Goal: Task Accomplishment & Management: Complete application form

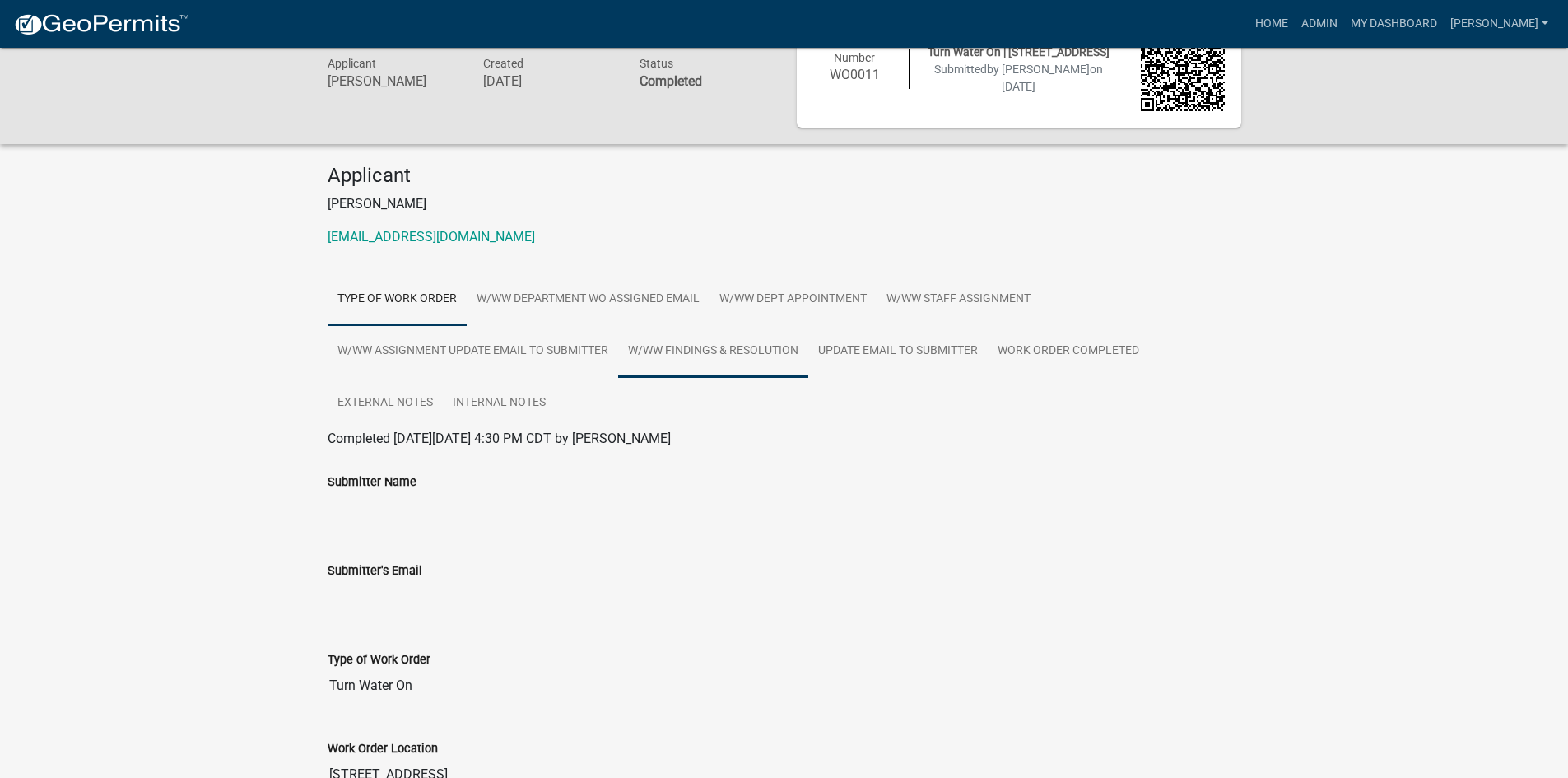
scroll to position [82, 0]
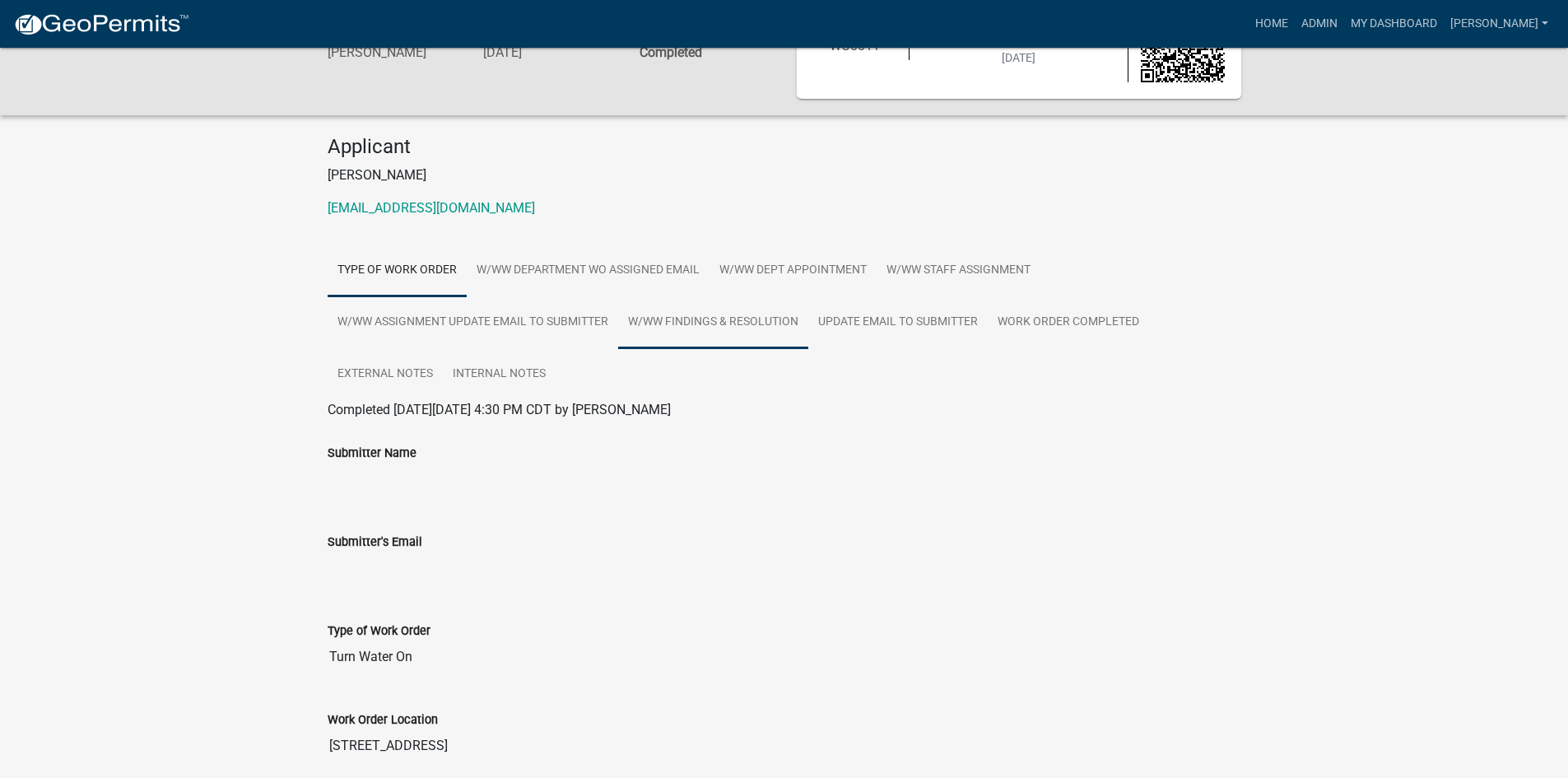
click at [789, 331] on link "W/WW Findings & Resolution" at bounding box center [713, 323] width 190 height 53
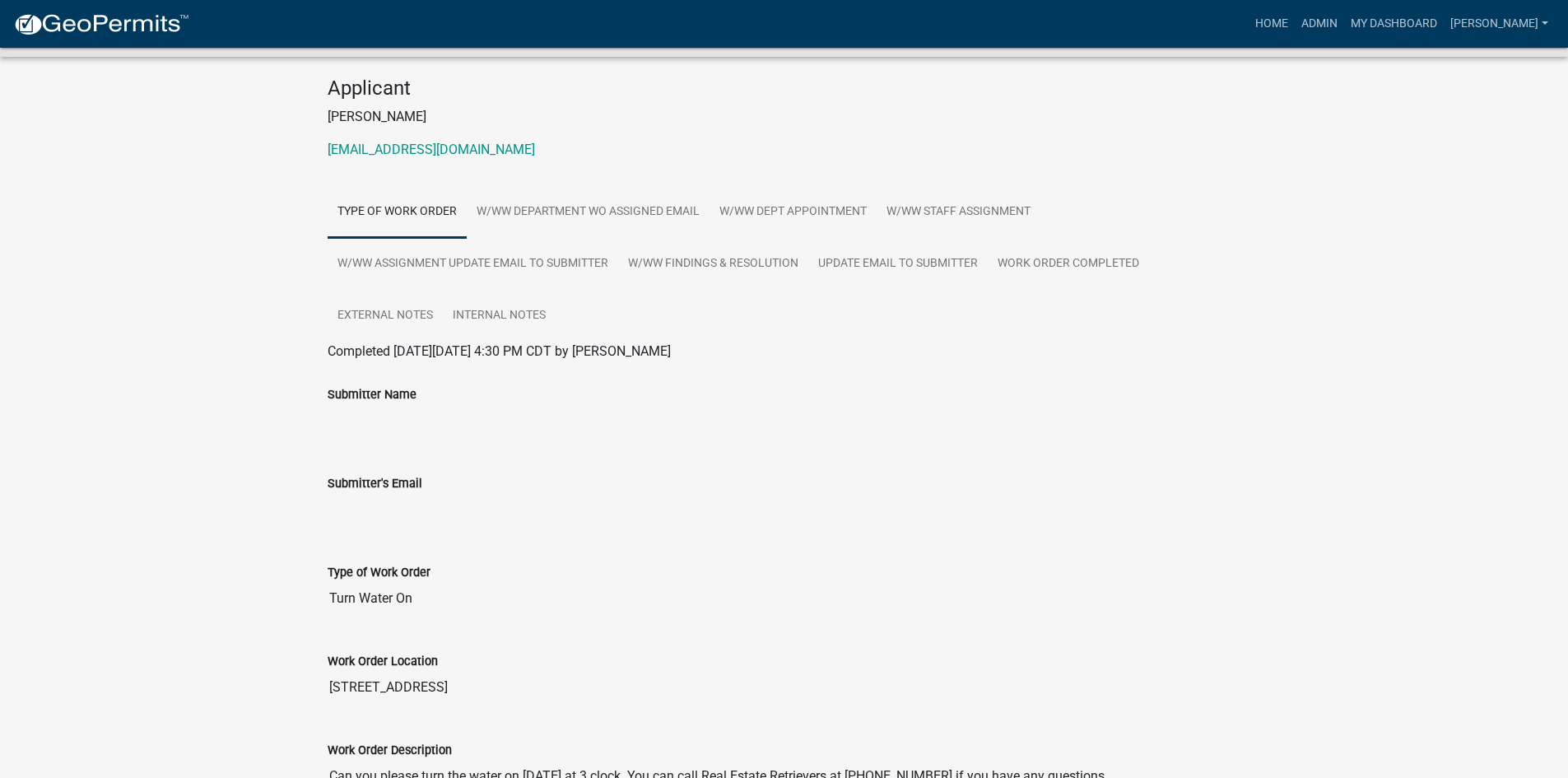
scroll to position [411, 0]
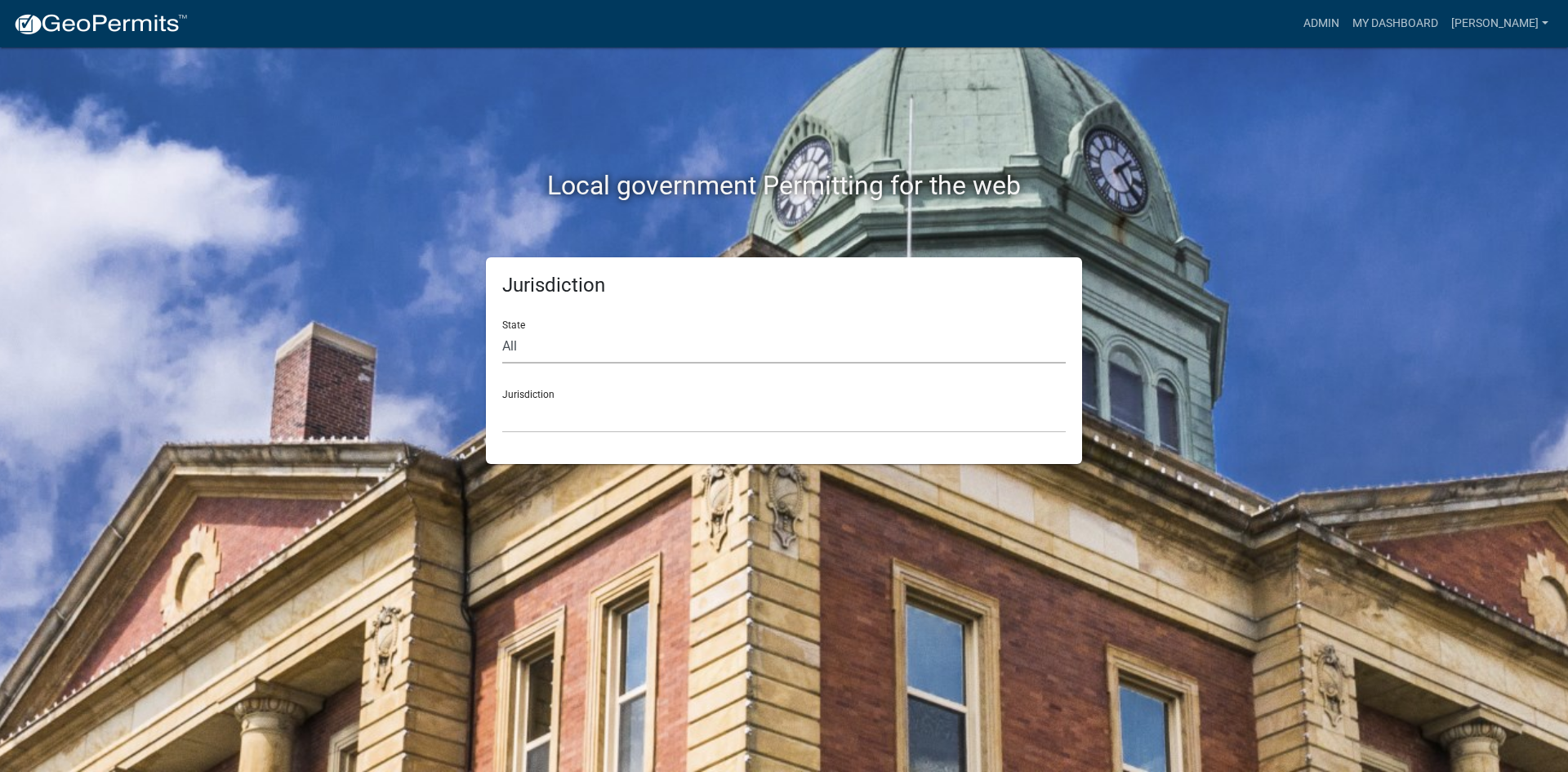
click at [608, 341] on select "All Colorado Georgia Indiana Iowa Kansas Minnesota Ohio South Carolina Wisconsin" at bounding box center [784, 347] width 564 height 33
click at [1345, 27] on link "Admin" at bounding box center [1321, 24] width 49 height 31
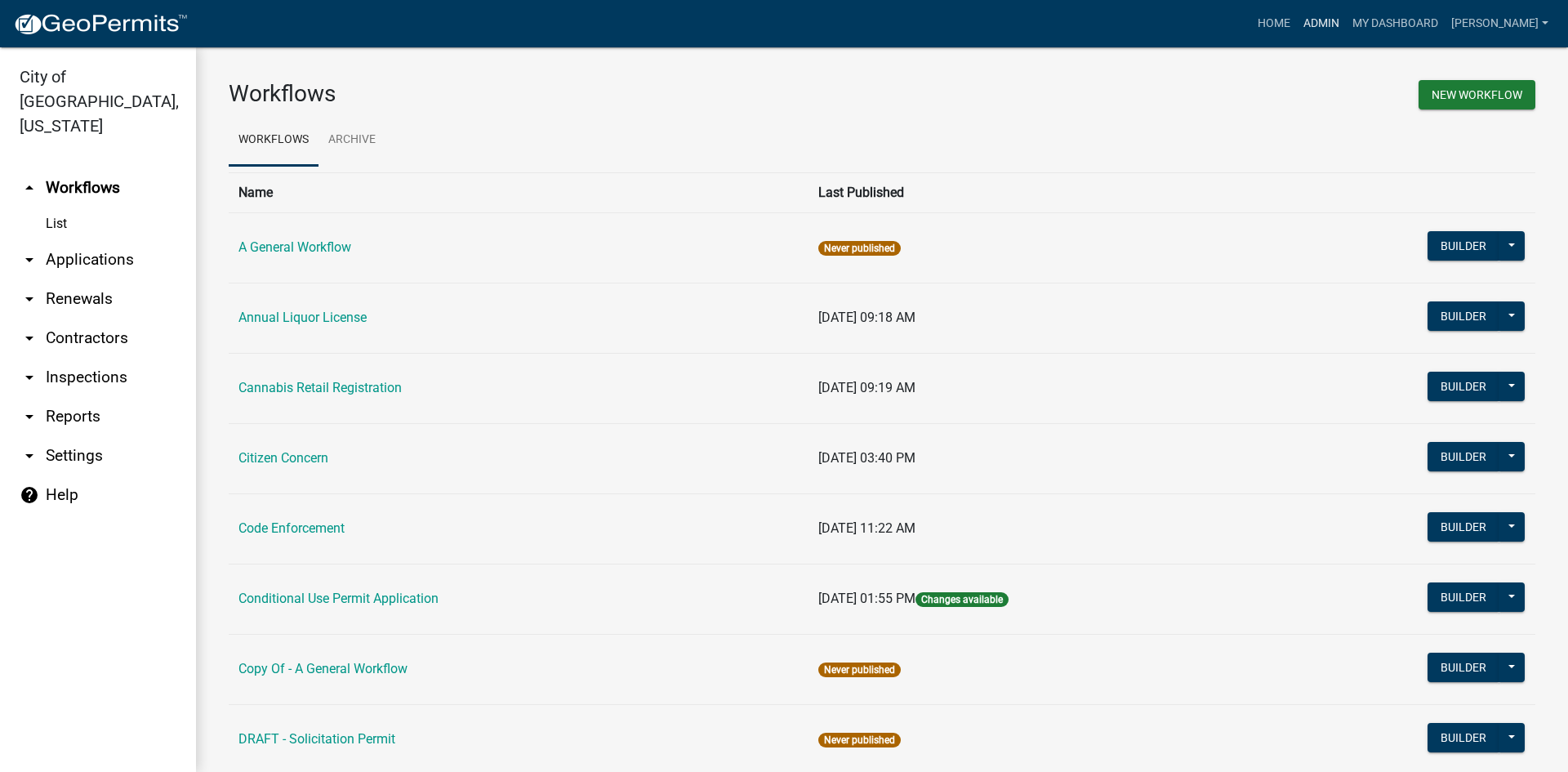
click at [1345, 29] on link "Admin" at bounding box center [1321, 24] width 49 height 31
click at [1297, 29] on link "Home" at bounding box center [1274, 24] width 46 height 31
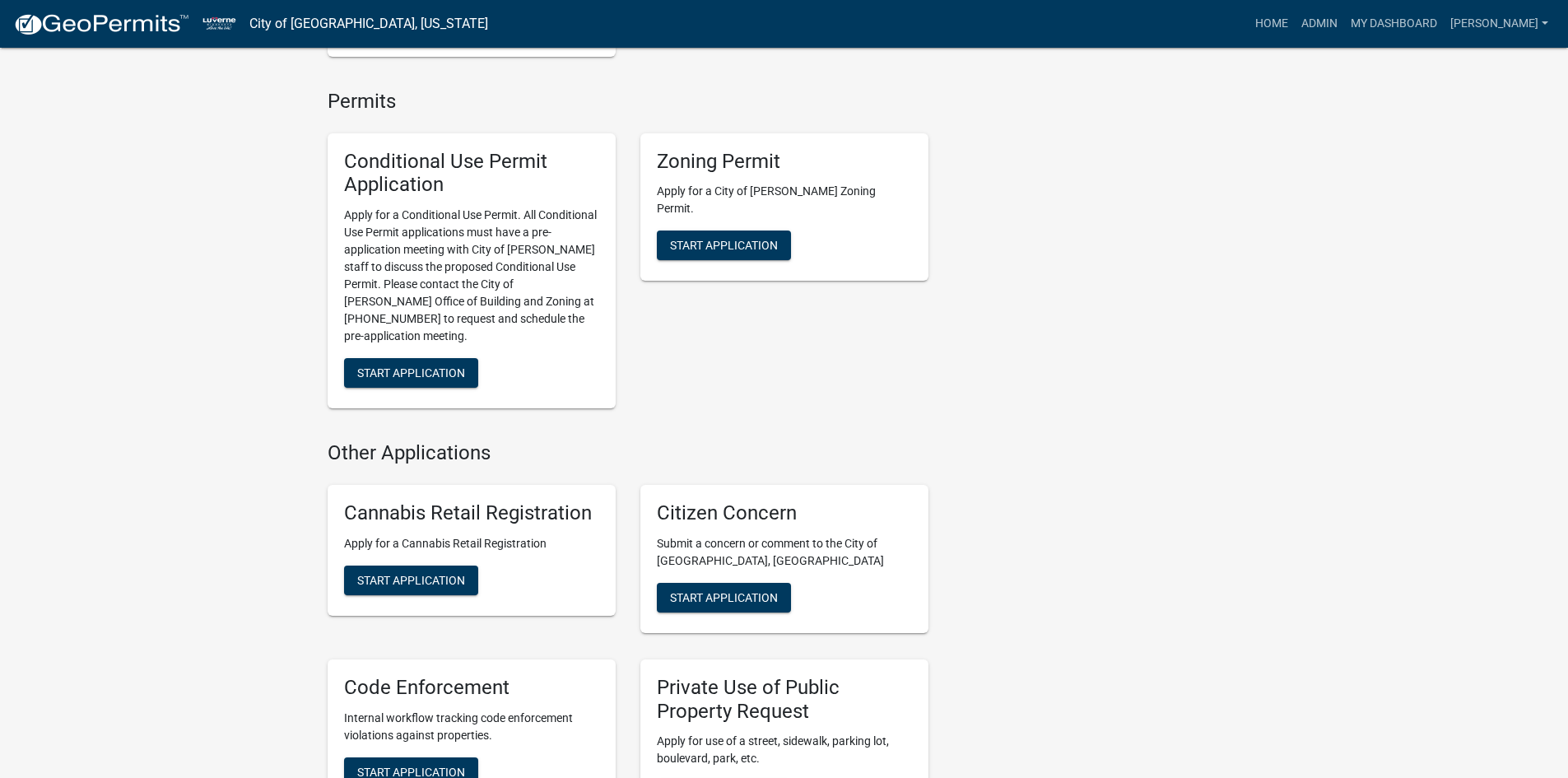
scroll to position [967, 0]
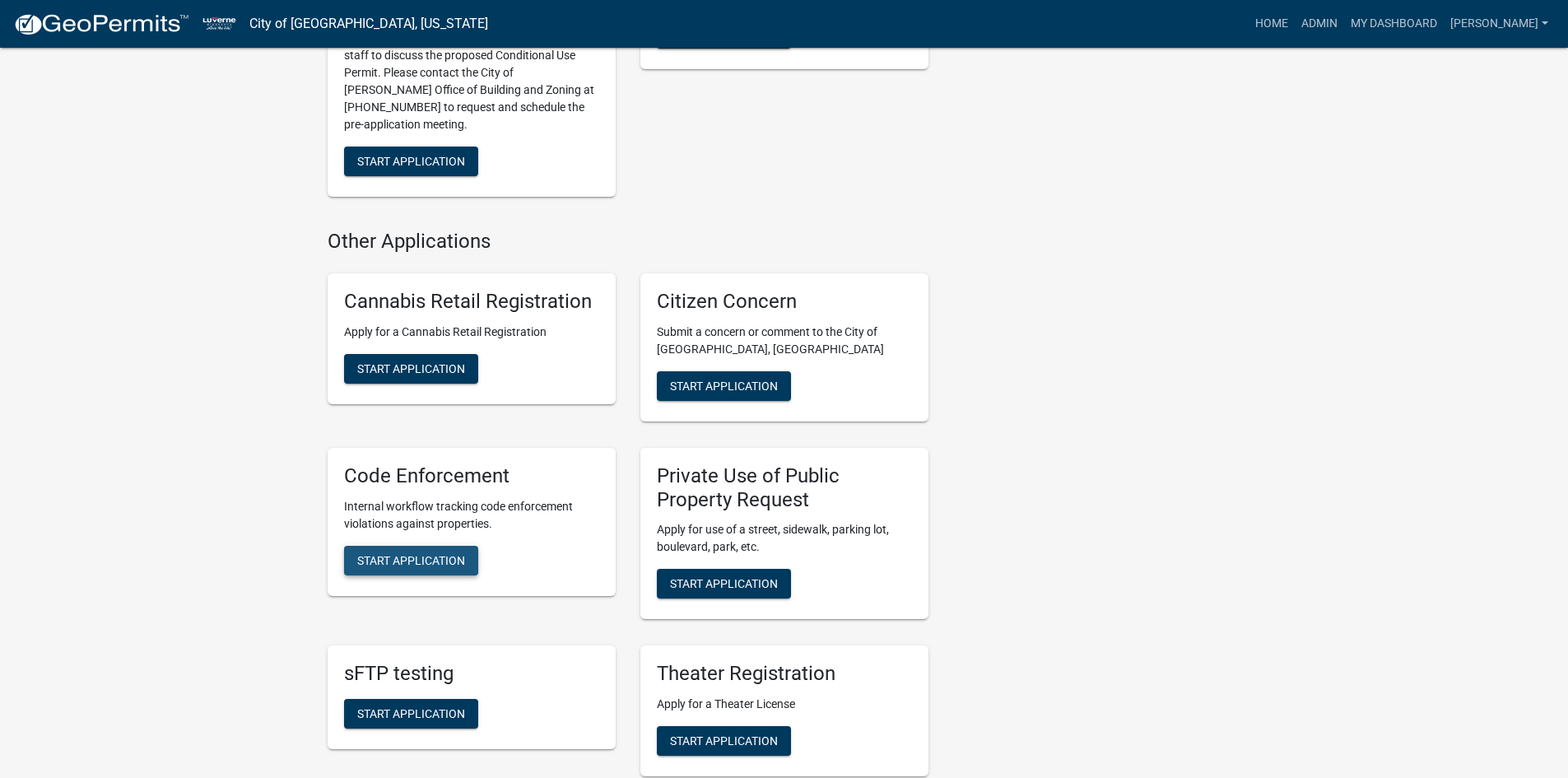
click at [369, 553] on span "Start Application" at bounding box center [411, 559] width 108 height 13
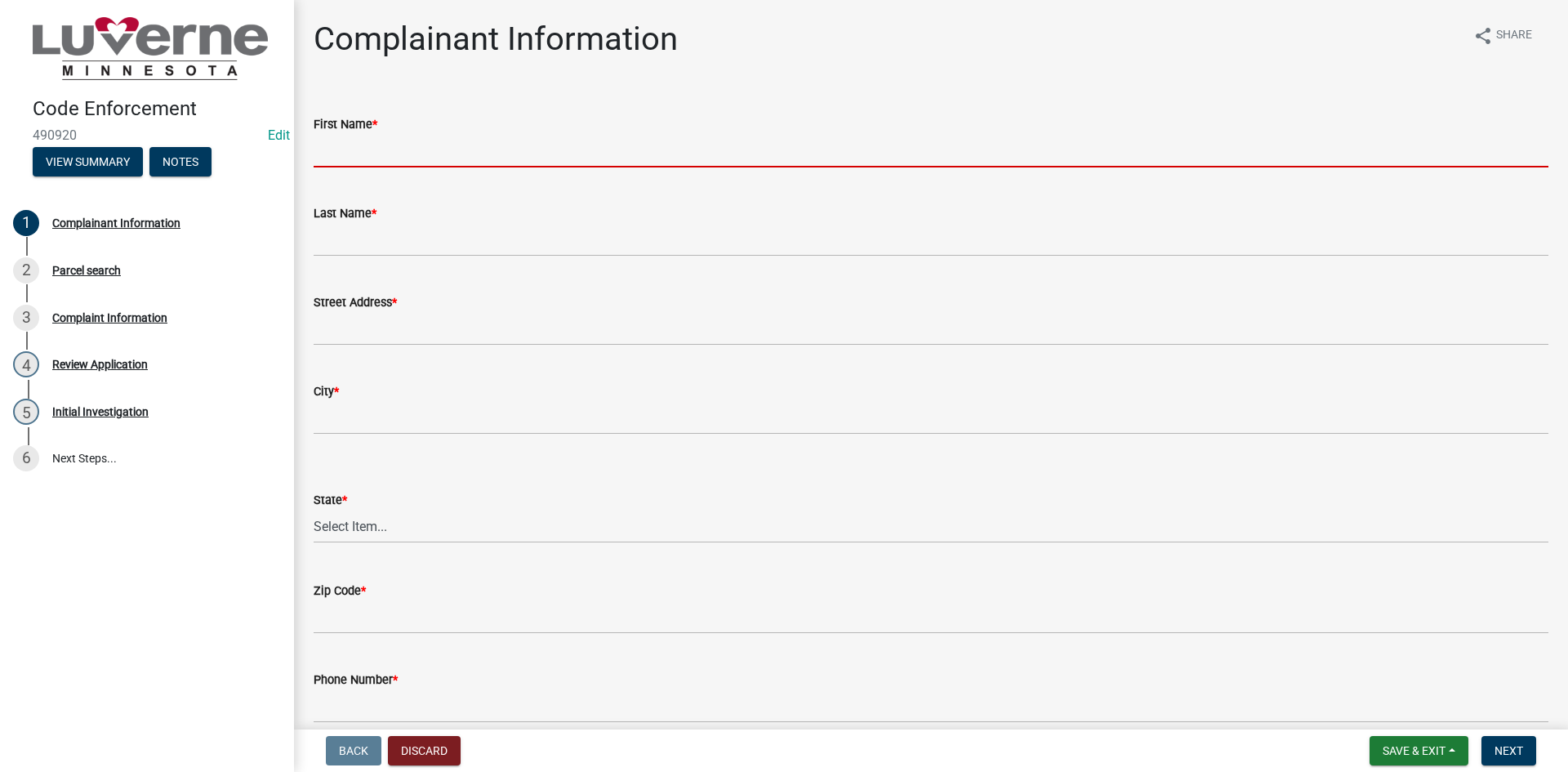
click at [398, 154] on input "First Name *" at bounding box center [931, 150] width 1235 height 33
click at [425, 148] on input "First Name *" at bounding box center [931, 150] width 1235 height 33
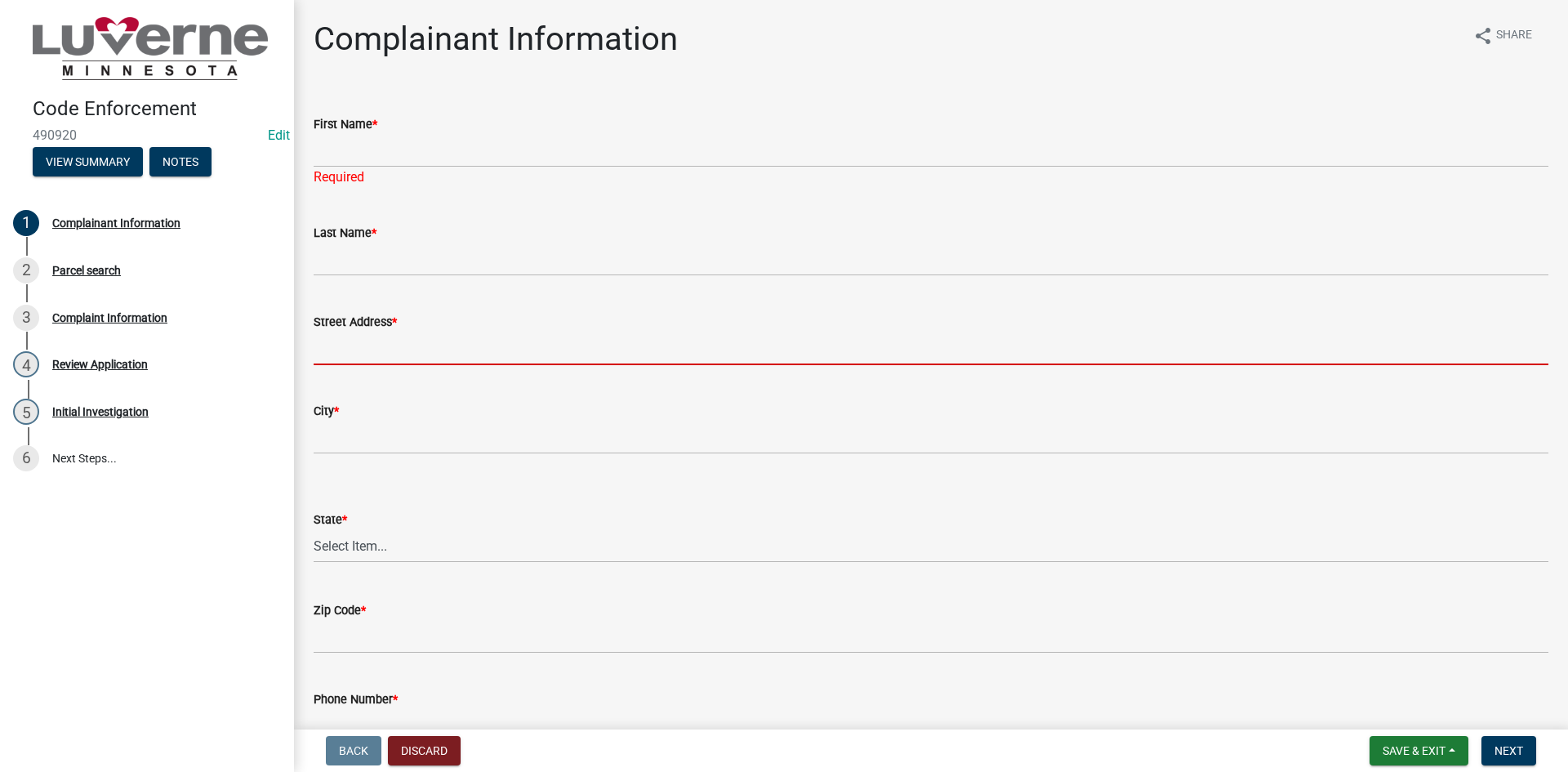
click at [413, 344] on input "Street Address *" at bounding box center [931, 348] width 1235 height 33
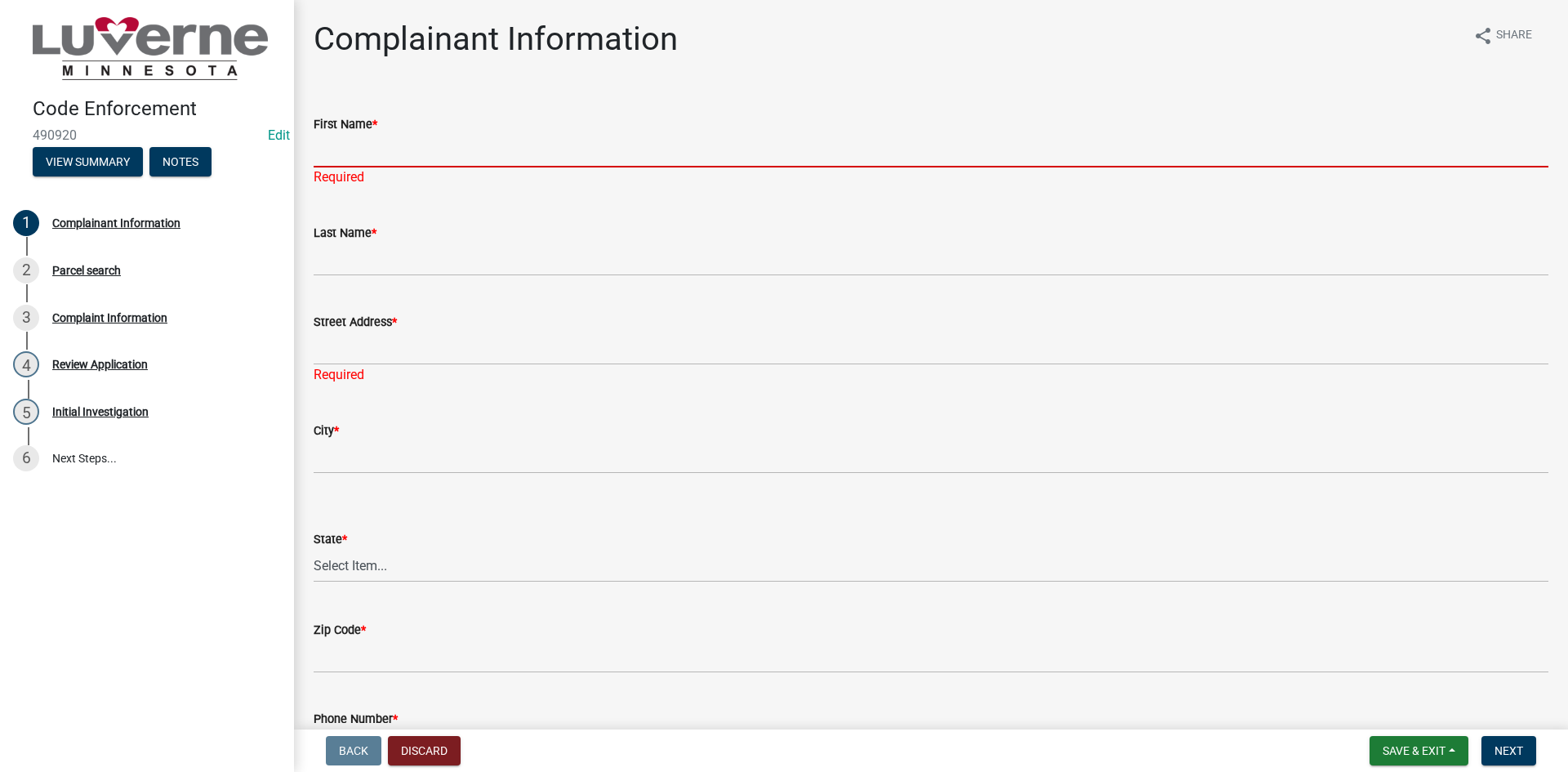
click at [395, 156] on input "First Name *" at bounding box center [931, 150] width 1235 height 33
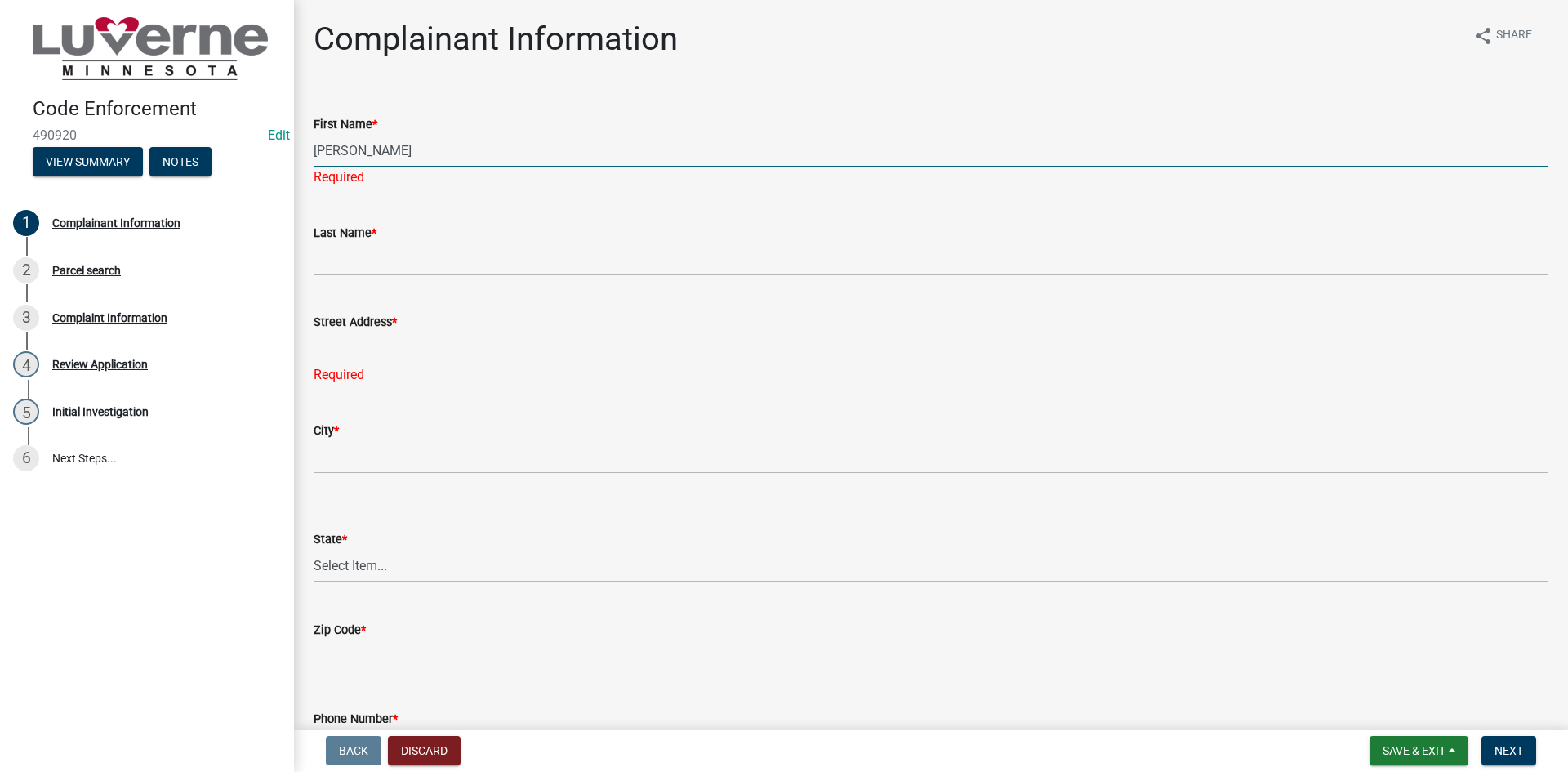
type input "Carol"
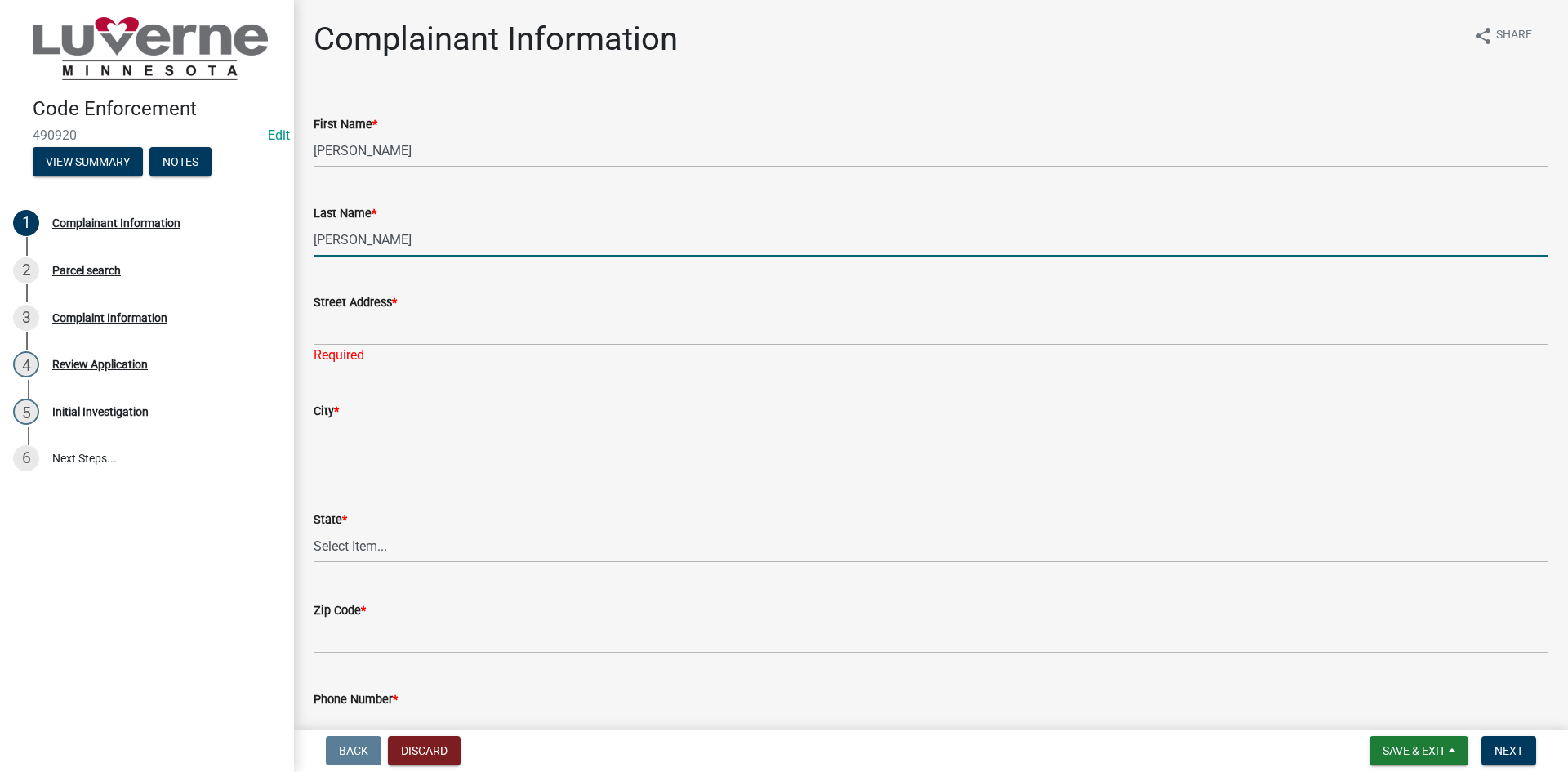
type input "Goehle"
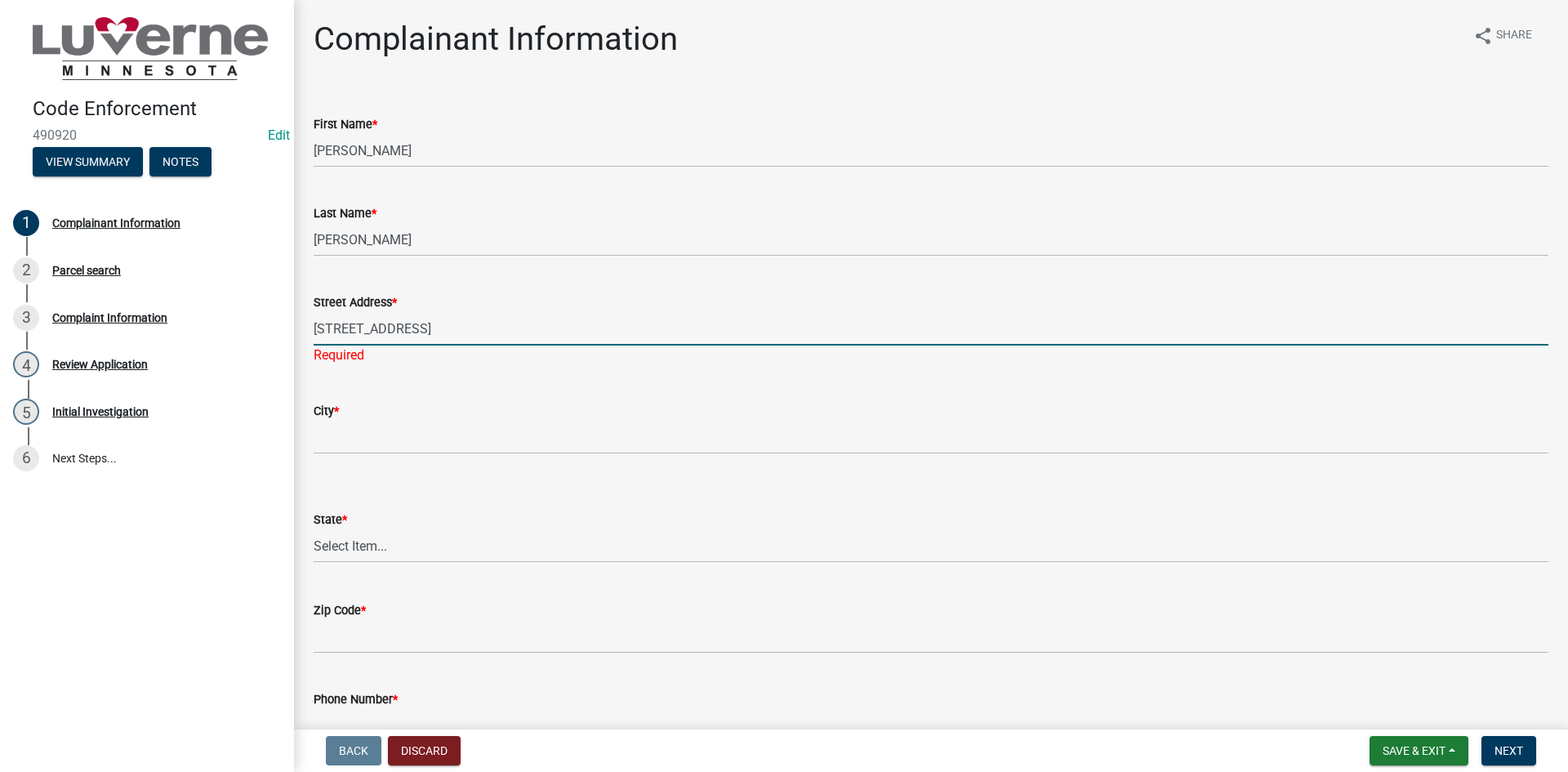
type input "514 N Fairview Dr"
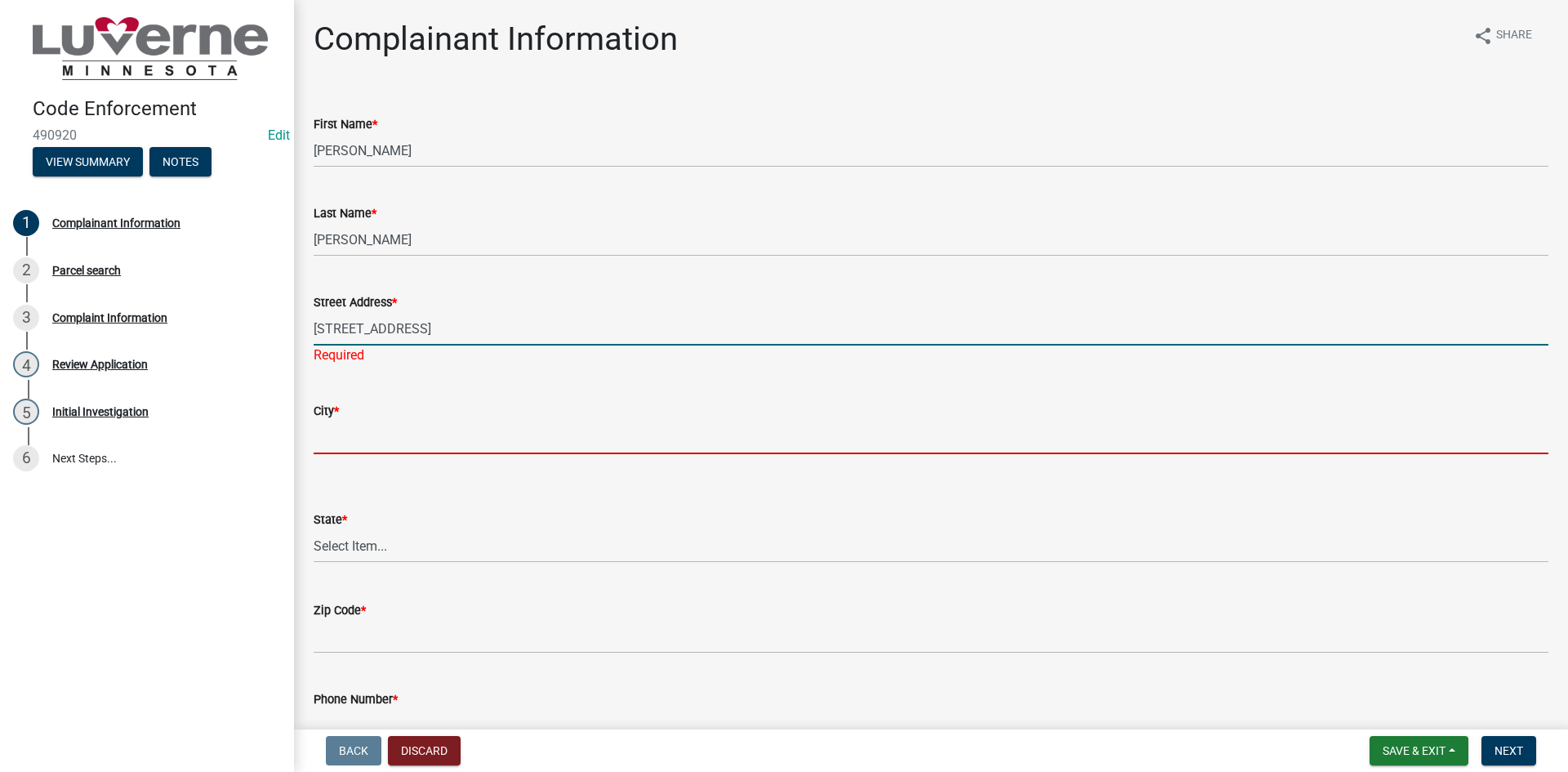
click at [395, 453] on wm-data-entity-input-list "First Name * Carol Last Name * Goehle Street Address * 514 N Fairview Dr Requir…" at bounding box center [931, 468] width 1235 height 753
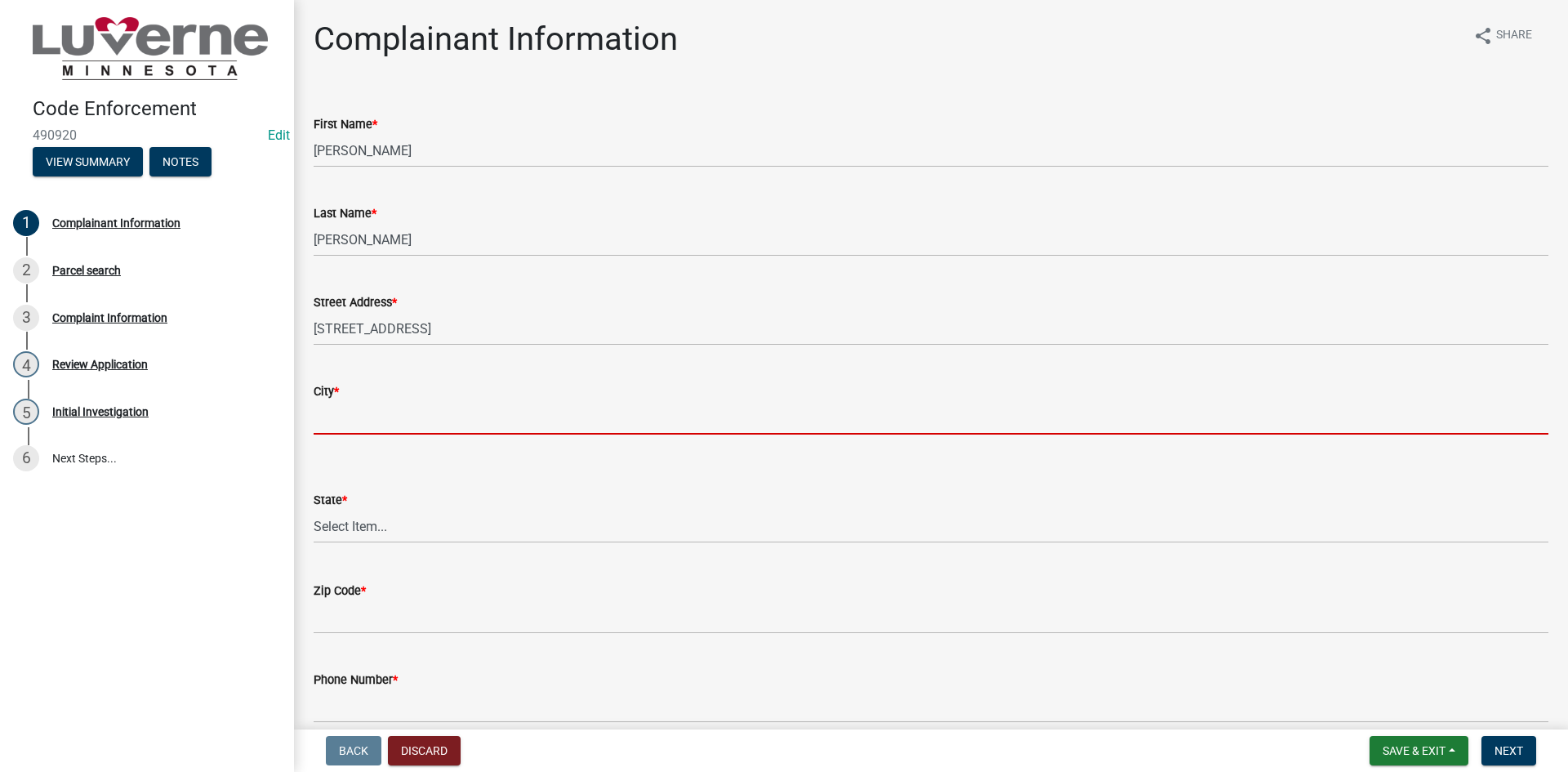
type input "Luverne"
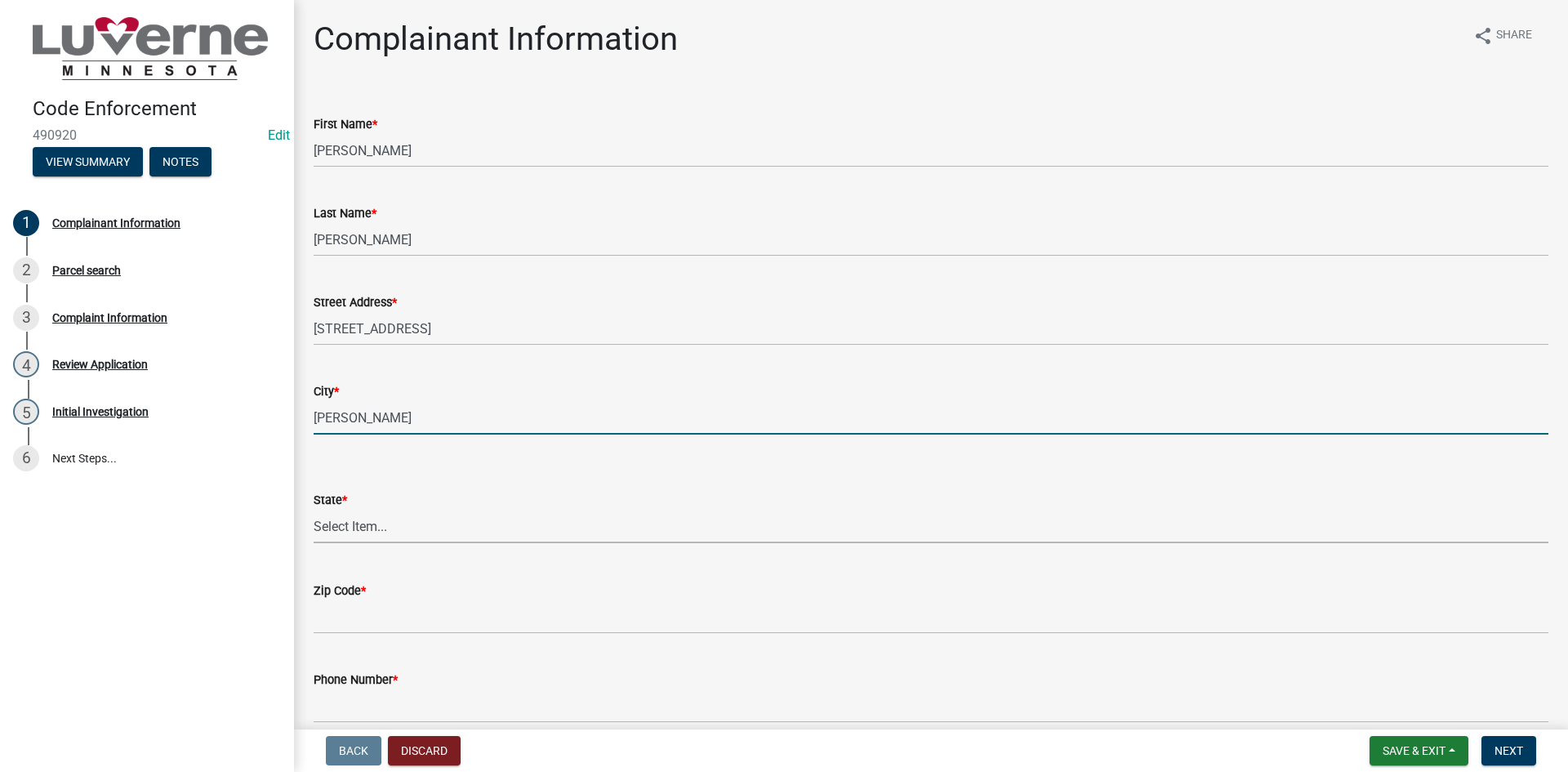
click at [389, 515] on select "Select Item... AL AK AZ AR CA CO CT DE FL GA HI ID IL IN IA KS KY LA ME MD MA M…" at bounding box center [931, 526] width 1235 height 33
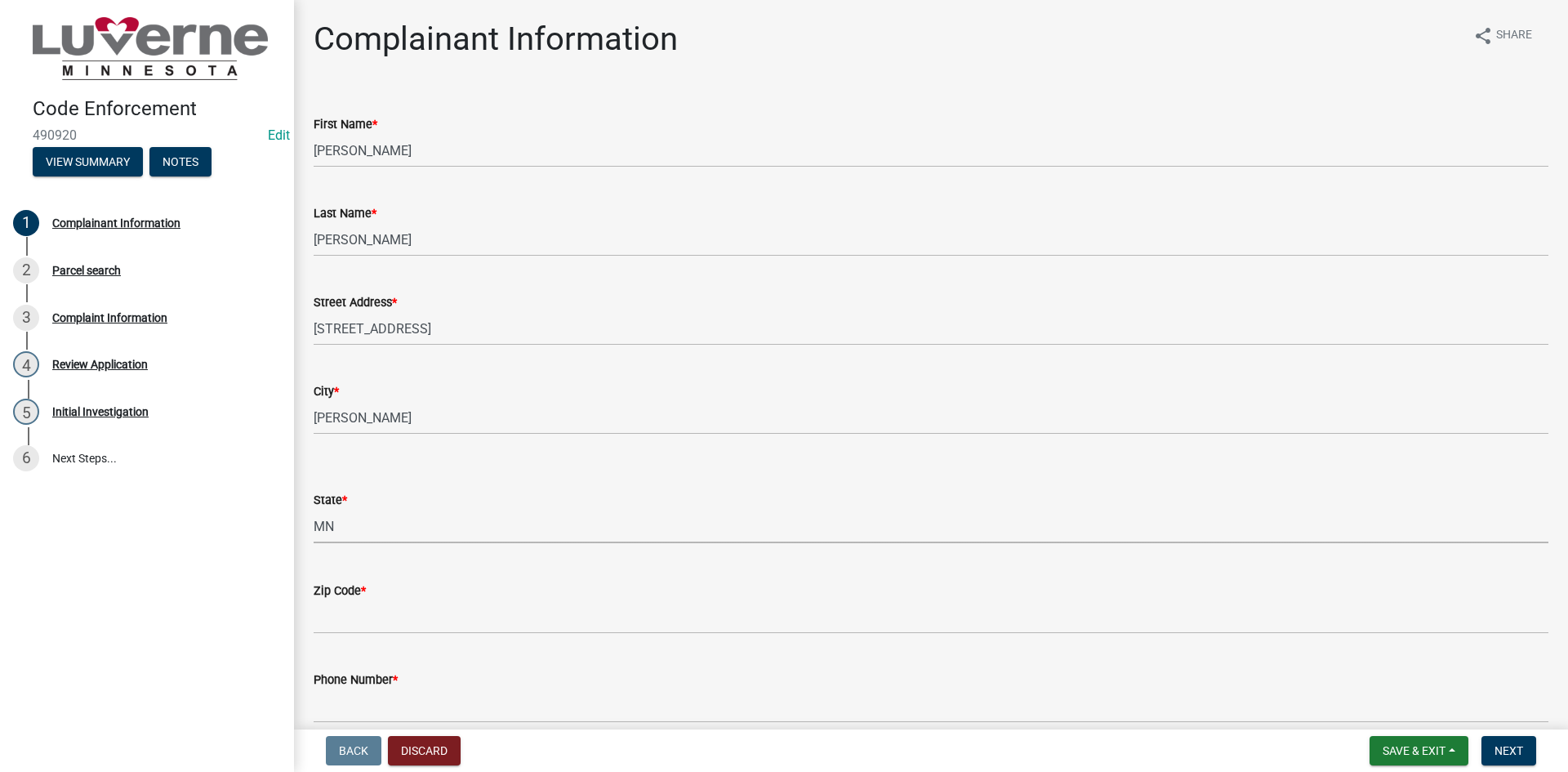
click at [314, 510] on select "Select Item... AL AK AZ AR CA CO CT DE FL GA HI ID IL IN IA KS KY LA ME MD MA M…" at bounding box center [931, 526] width 1235 height 33
select select "8c50745b-f129-4347-8fd3-6ec1b83df8fc"
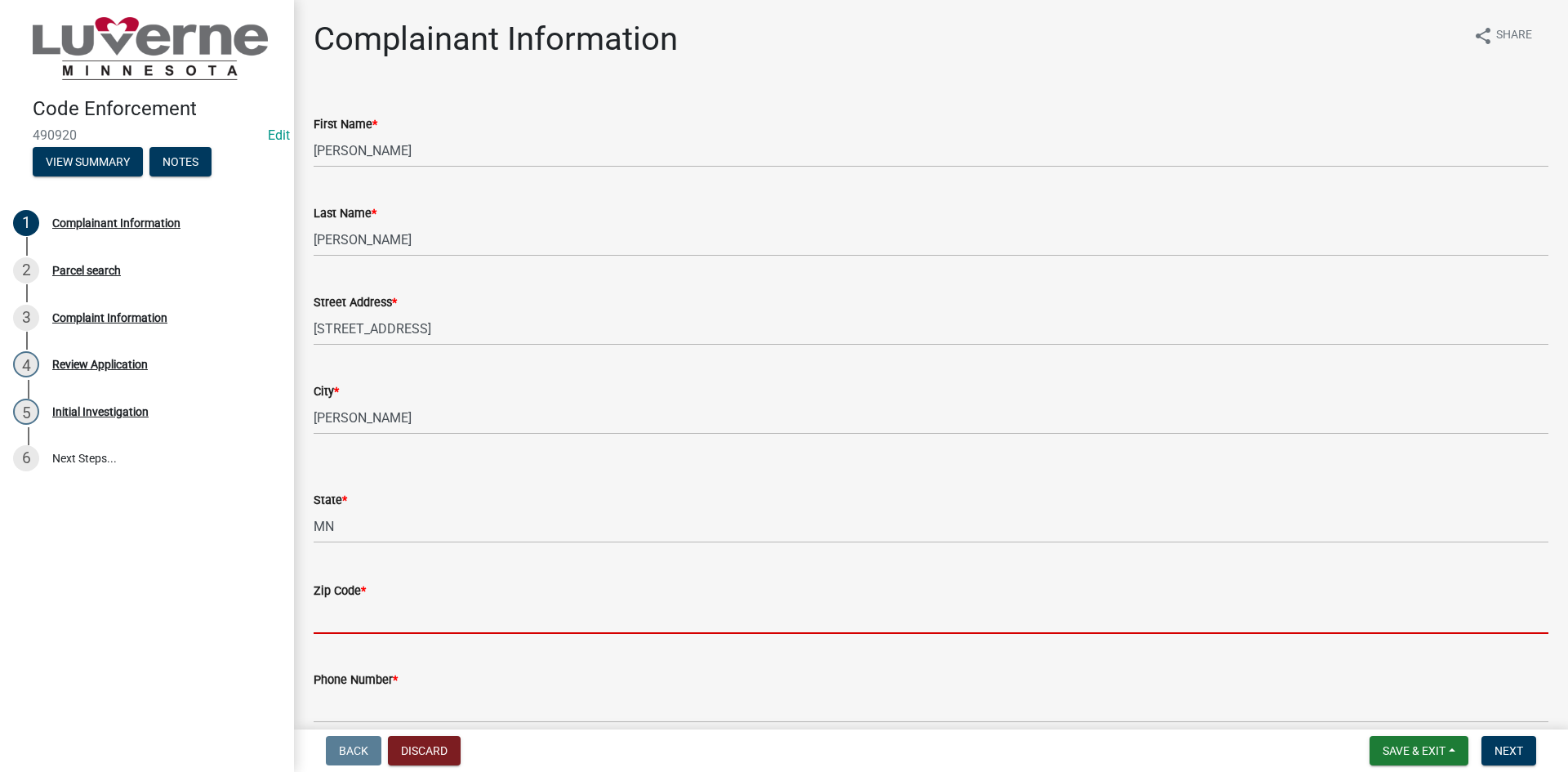
click at [365, 626] on input "Zip Code *" at bounding box center [931, 616] width 1235 height 33
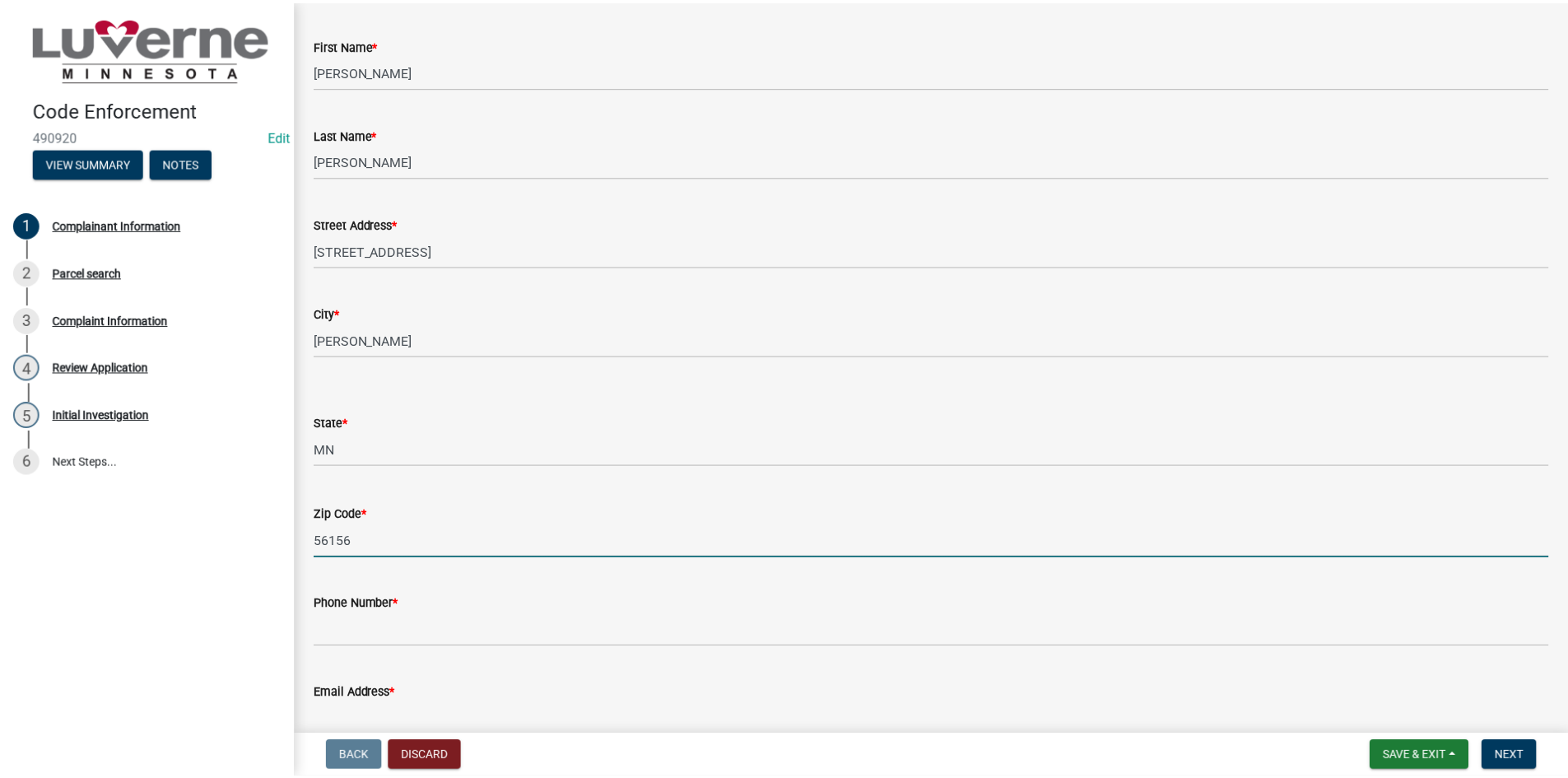
scroll to position [167, 0]
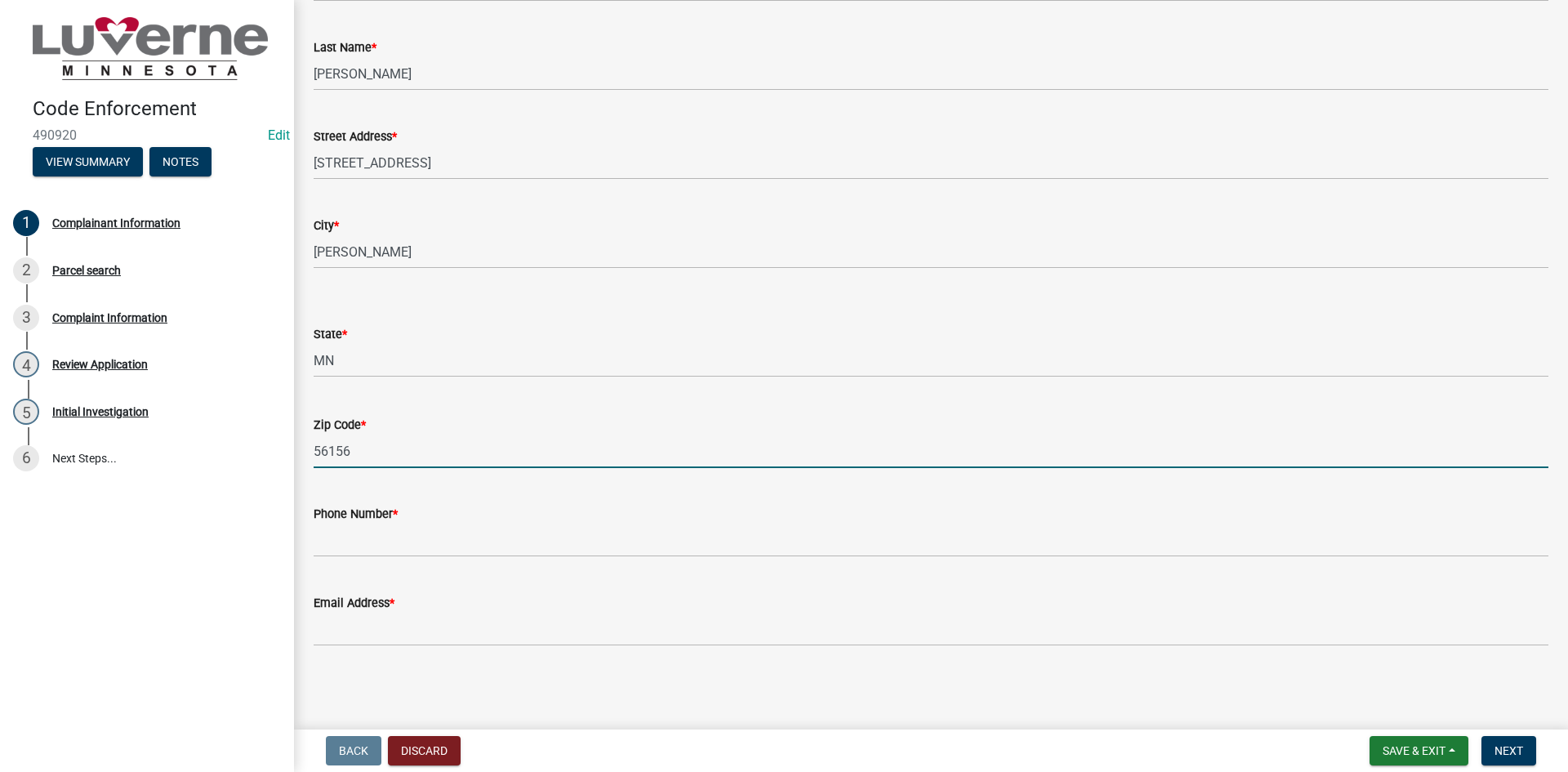
type input "56156"
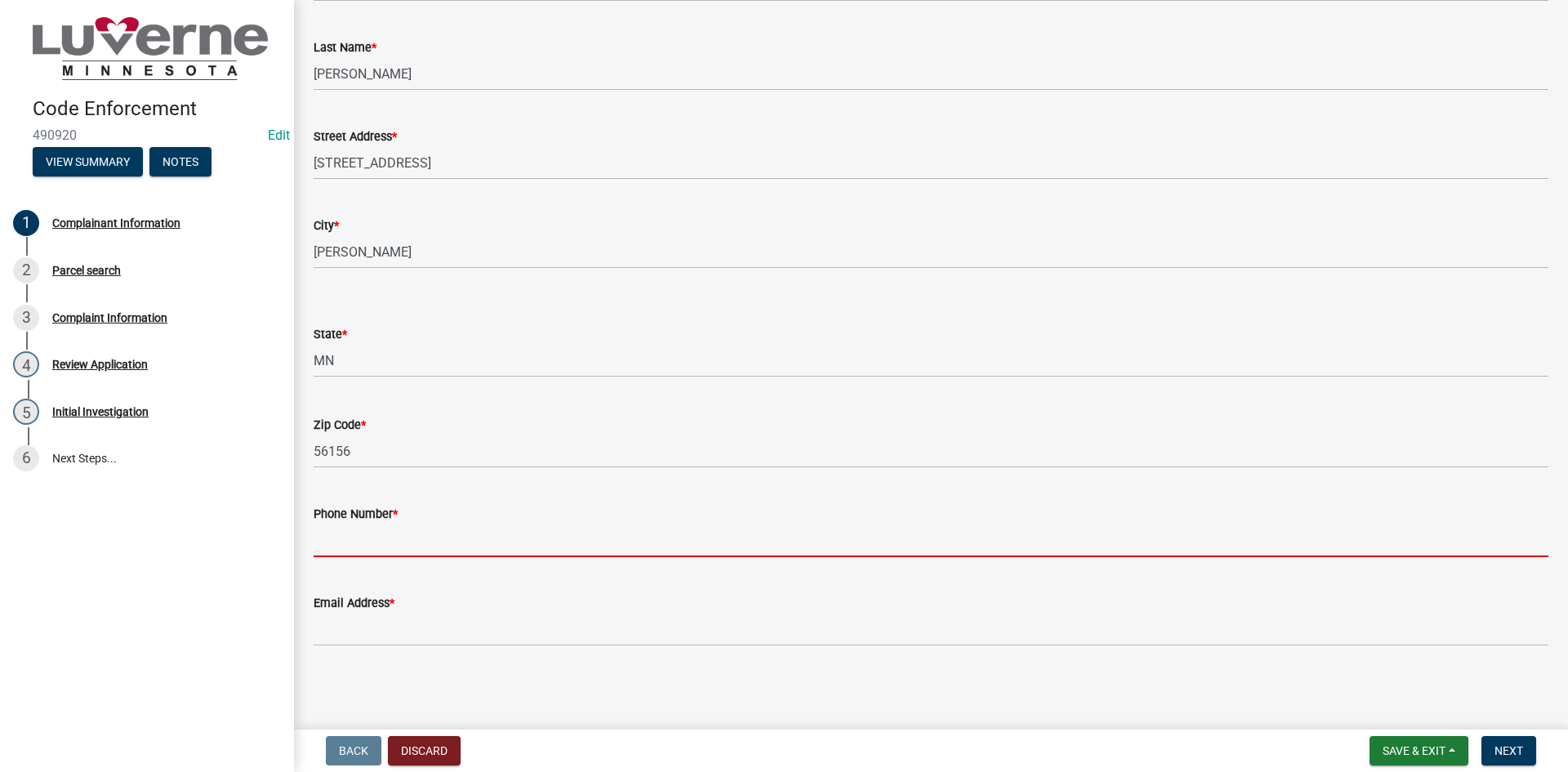
click at [376, 538] on input "Phone Number *" at bounding box center [931, 539] width 1235 height 33
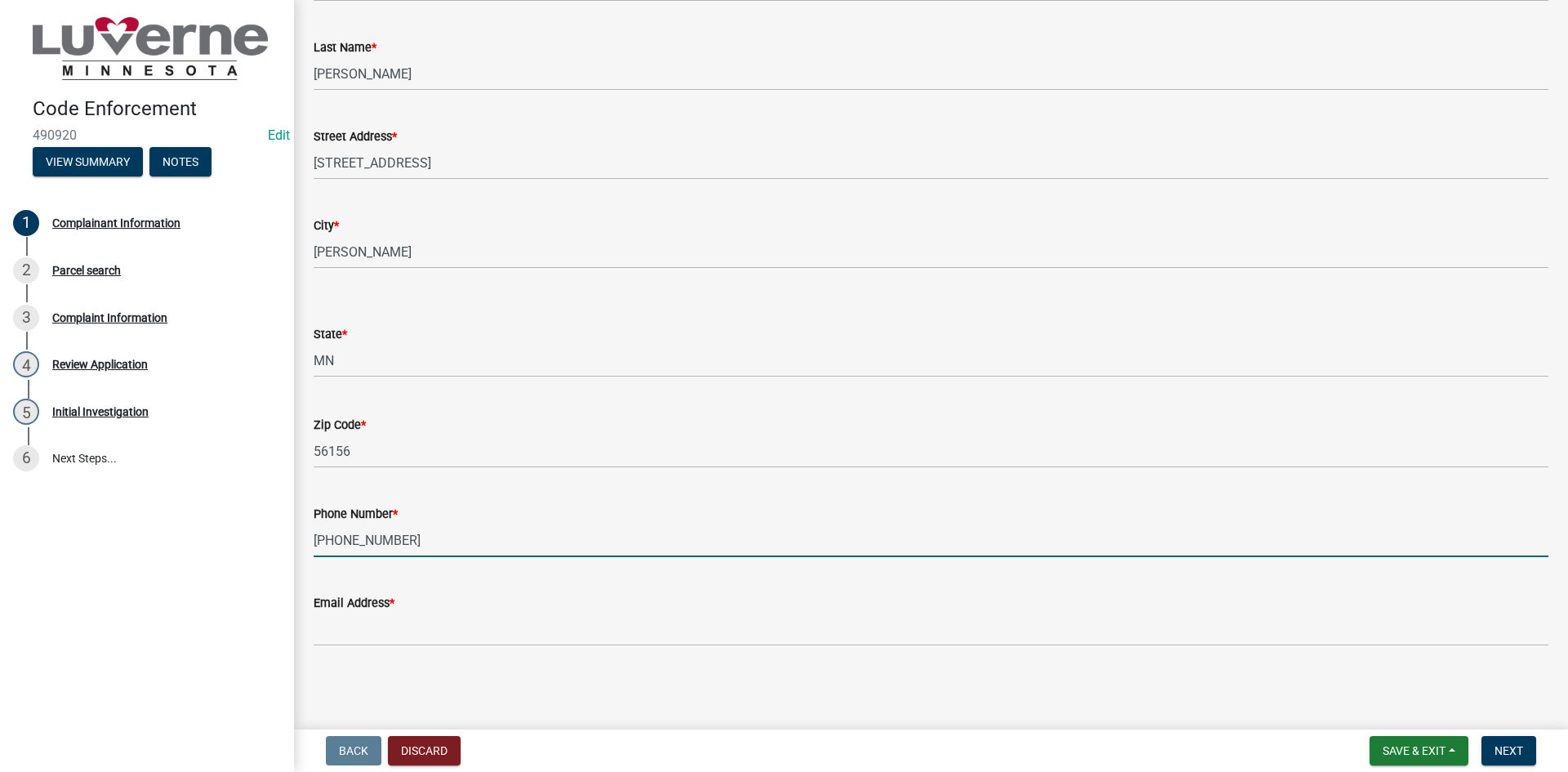
type input "507-920-5785"
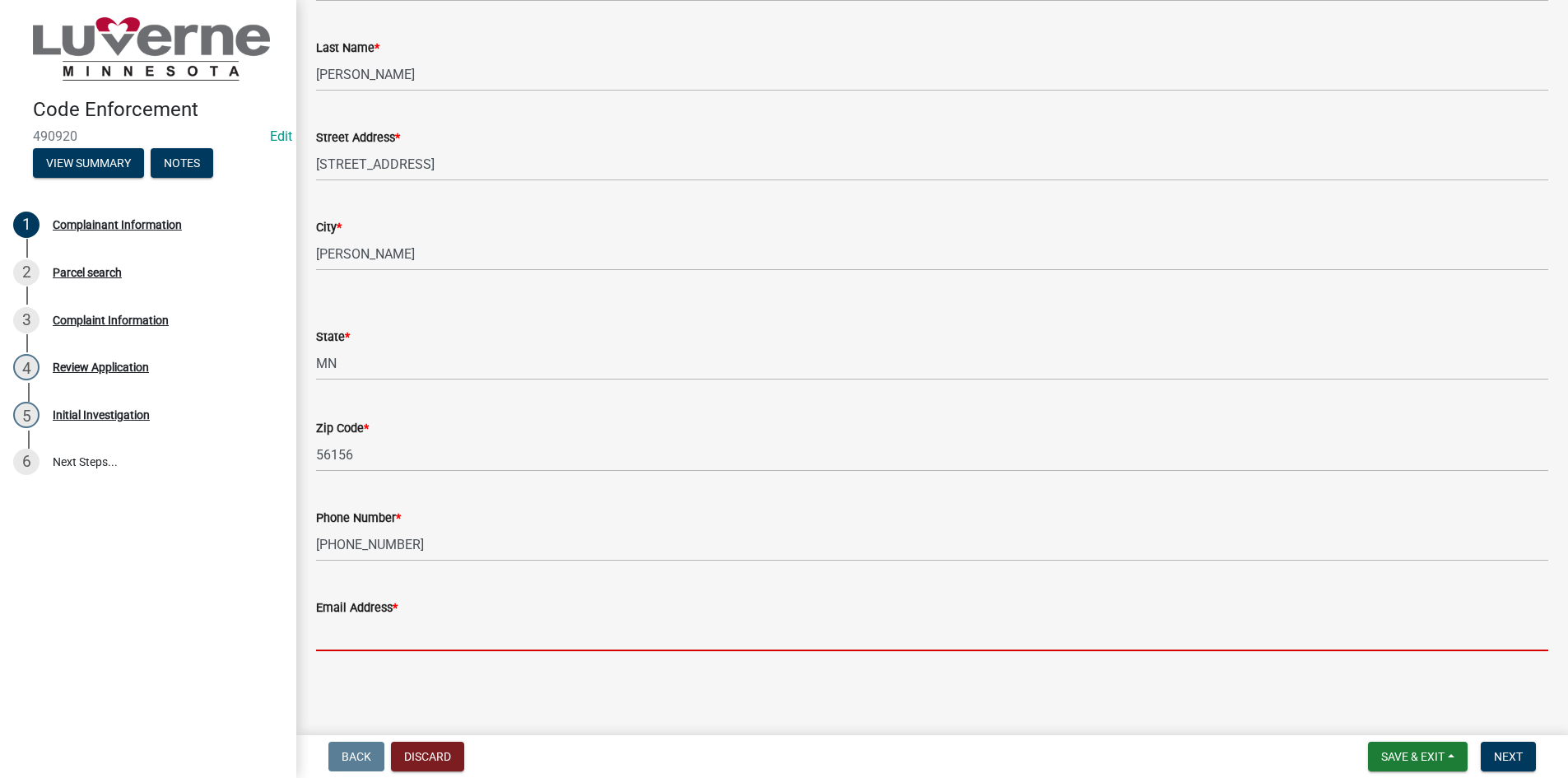
click at [424, 628] on input "Email Address *" at bounding box center [932, 634] width 1232 height 34
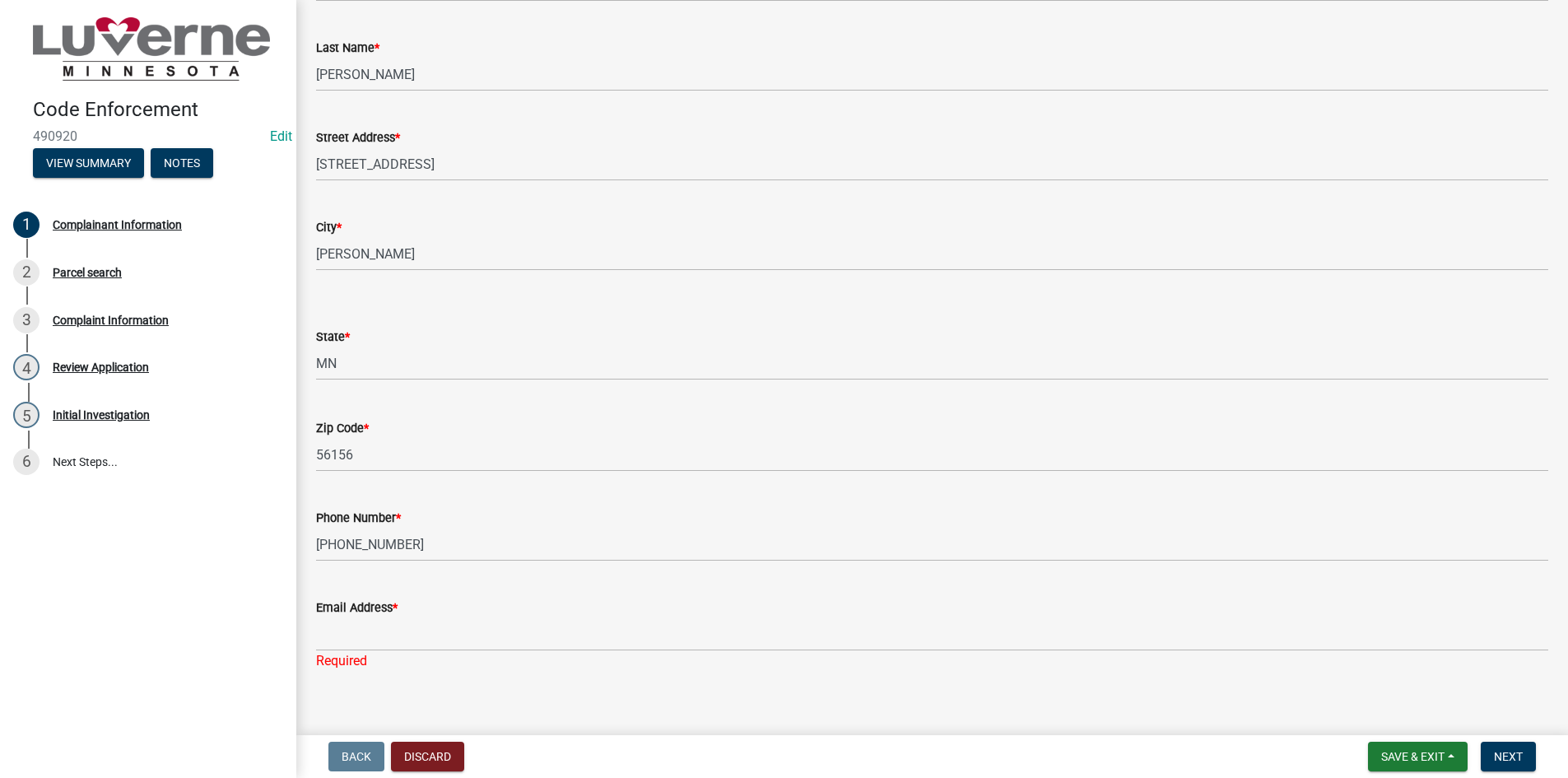
click at [441, 596] on div "Email Address * Required" at bounding box center [932, 623] width 1232 height 97
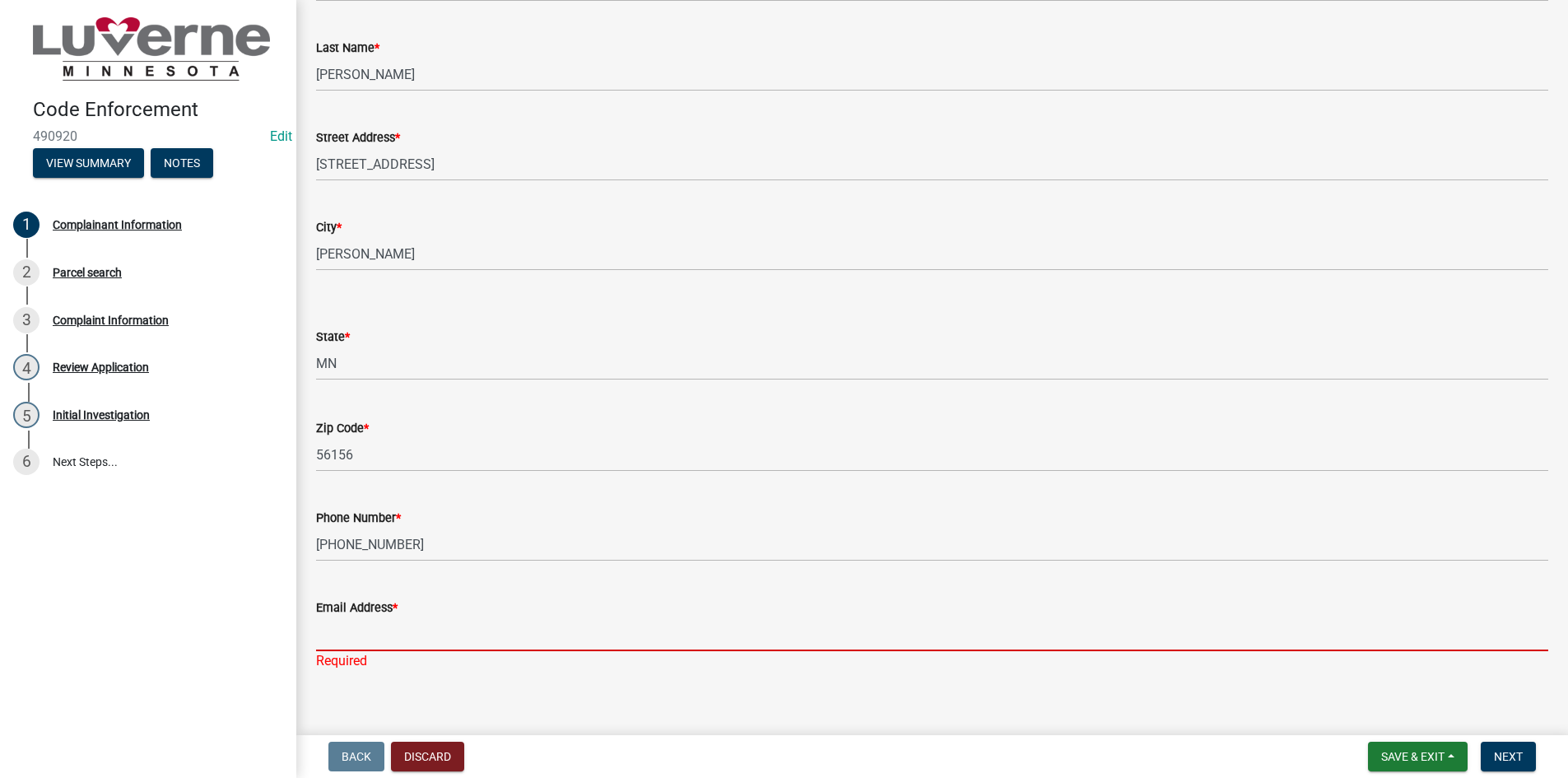
click at [409, 629] on input "Email Address *" at bounding box center [932, 634] width 1232 height 34
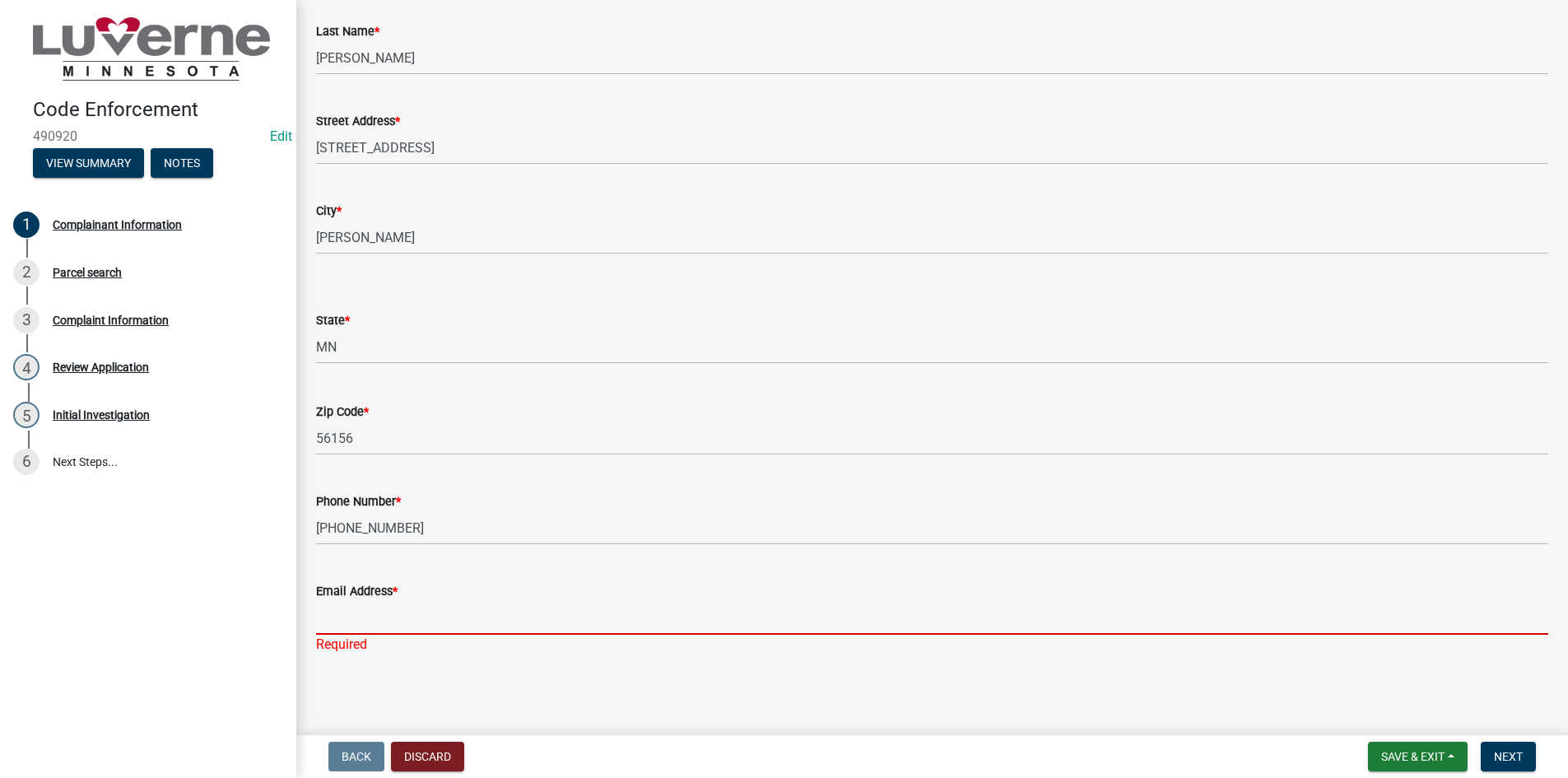
scroll to position [187, 0]
click at [337, 619] on input "Email Address *" at bounding box center [932, 614] width 1232 height 34
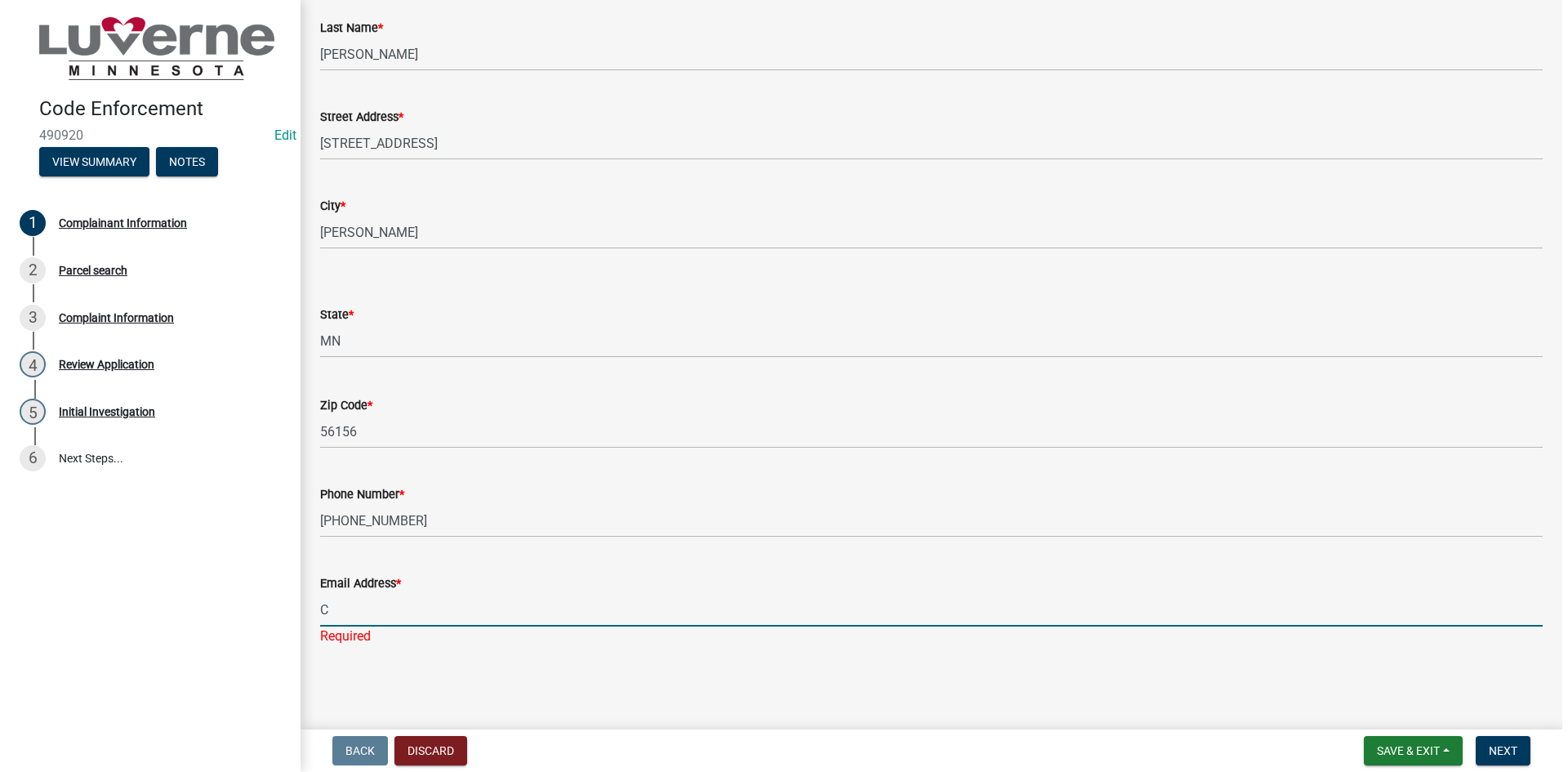
scroll to position [0, 0]
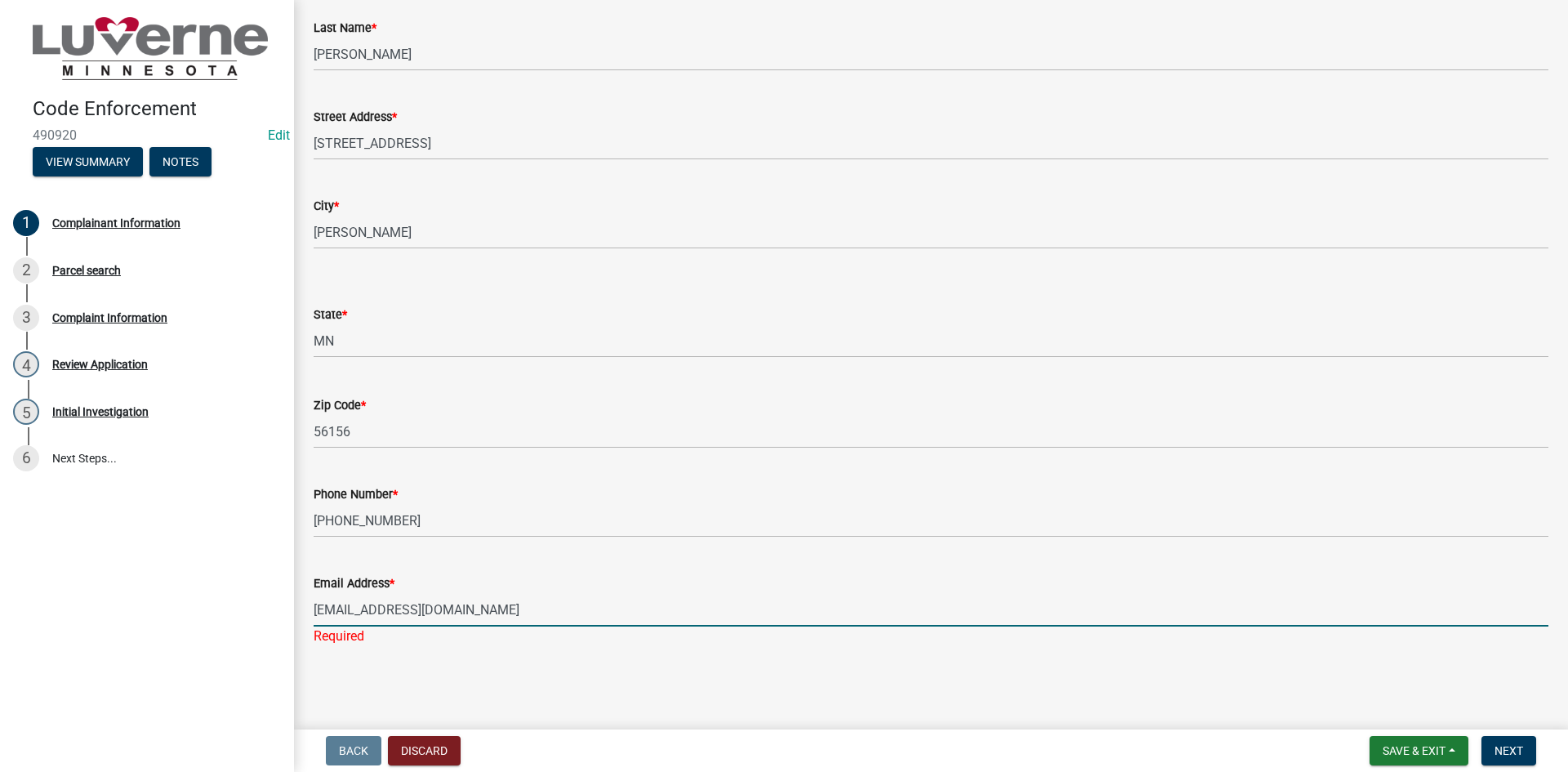
click at [330, 605] on input "CGoehle@iw.net" at bounding box center [931, 609] width 1235 height 33
type input "Cgoehle@iw.net"
click at [1488, 742] on button "Next" at bounding box center [1508, 750] width 54 height 29
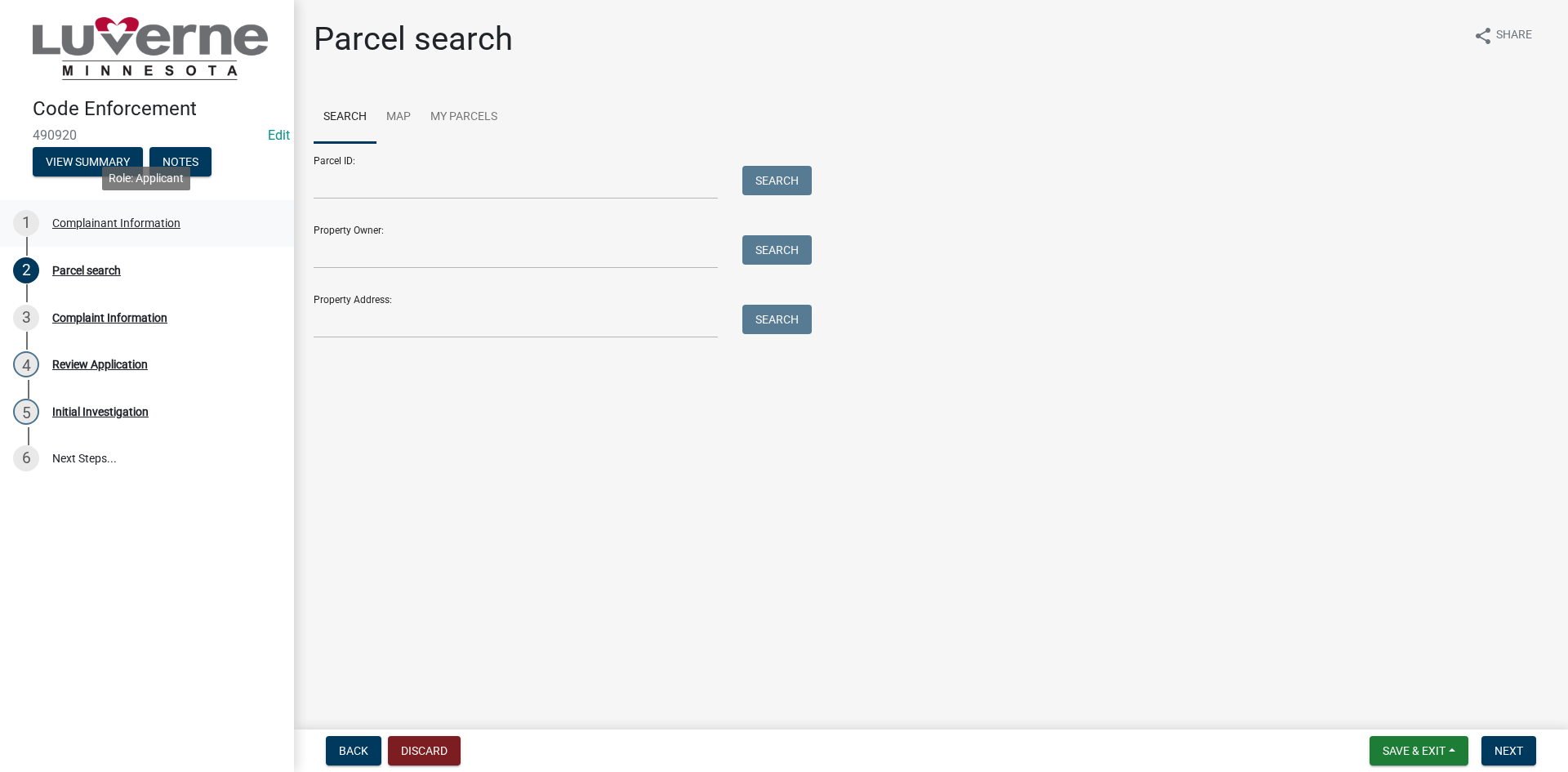
click at [103, 224] on div "Complainant Information" at bounding box center [117, 223] width 128 height 12
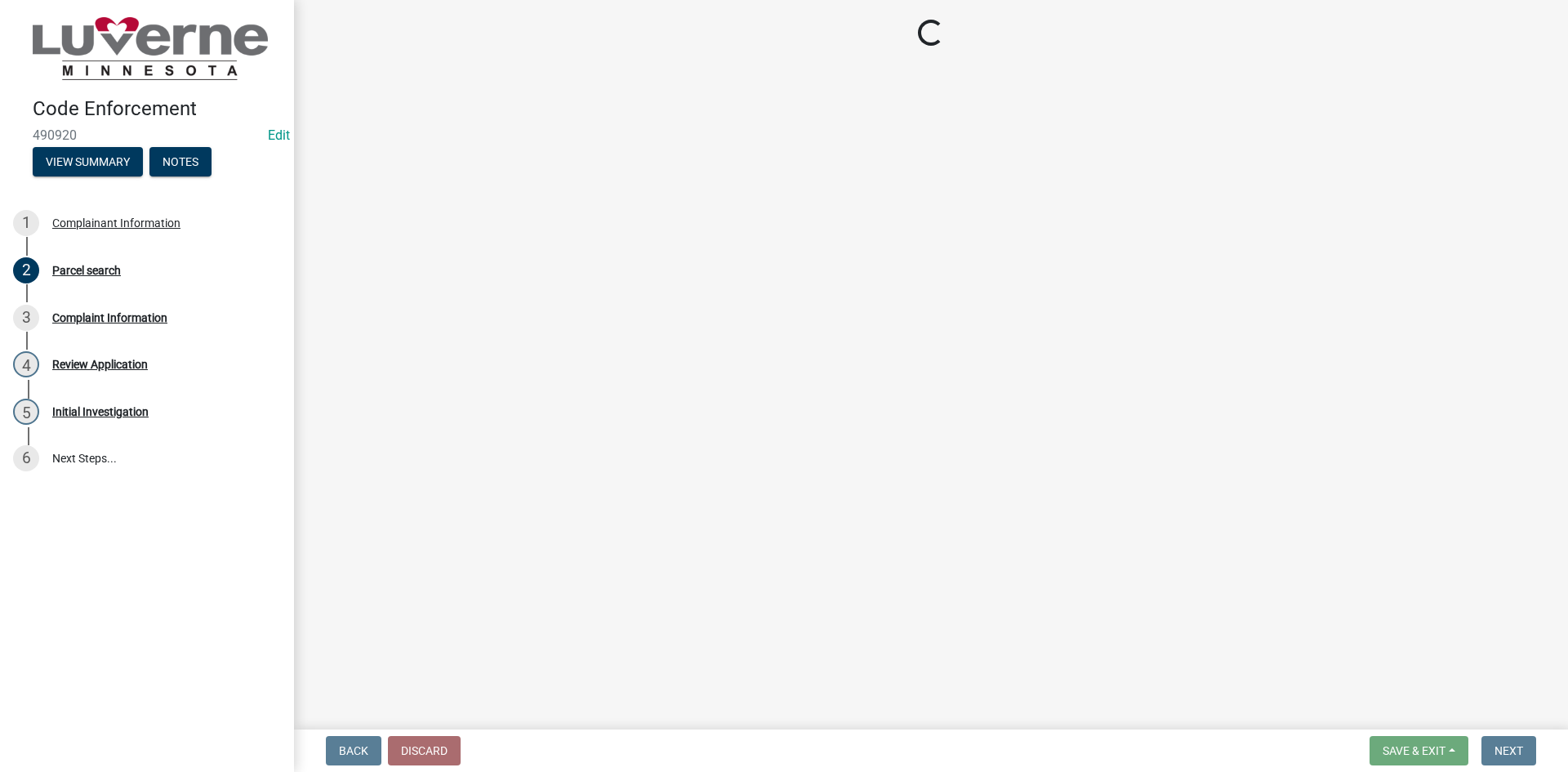
select select "8c50745b-f129-4347-8fd3-6ec1b83df8fc"
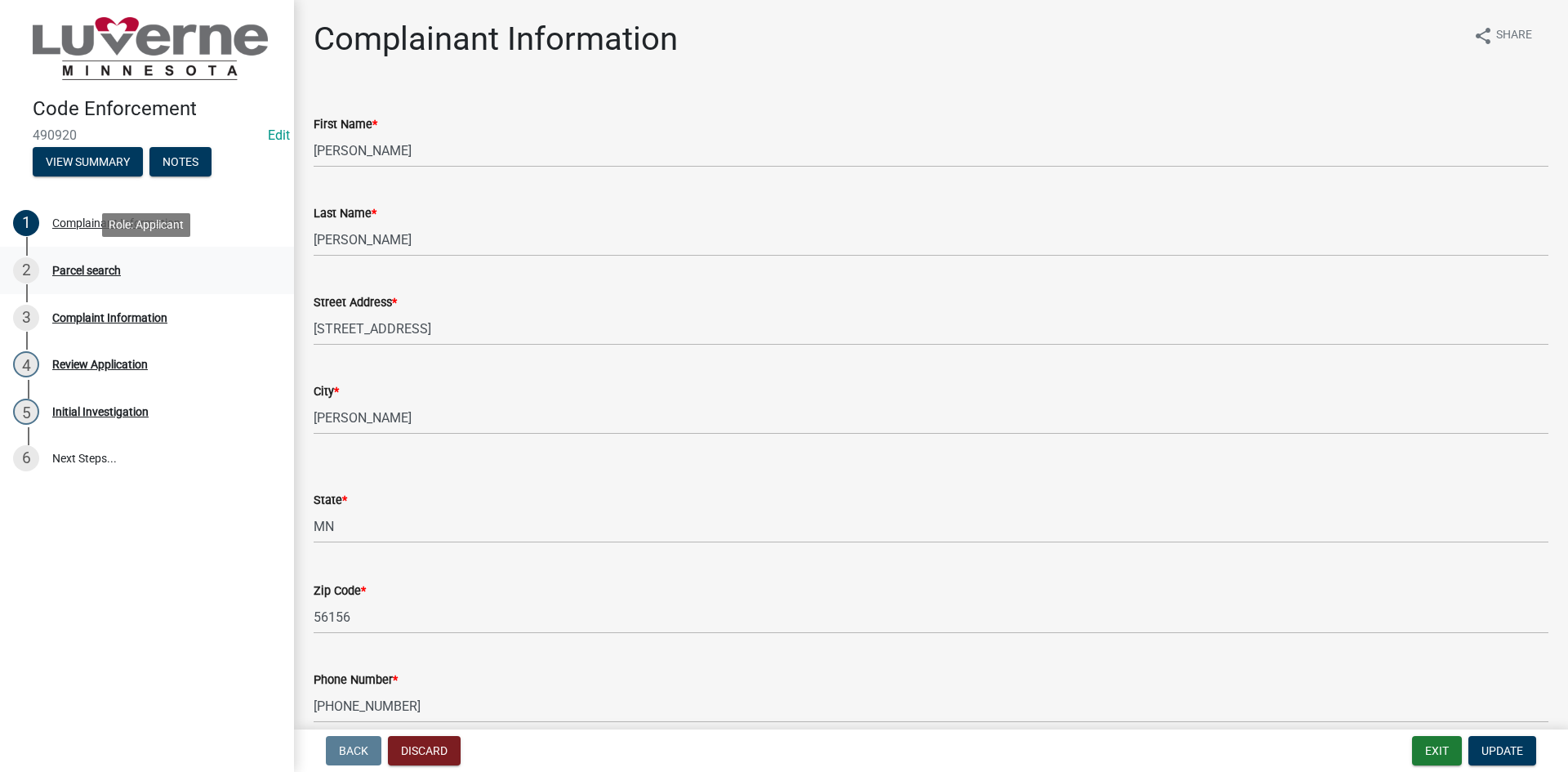
click at [73, 273] on div "Parcel search" at bounding box center [87, 270] width 69 height 12
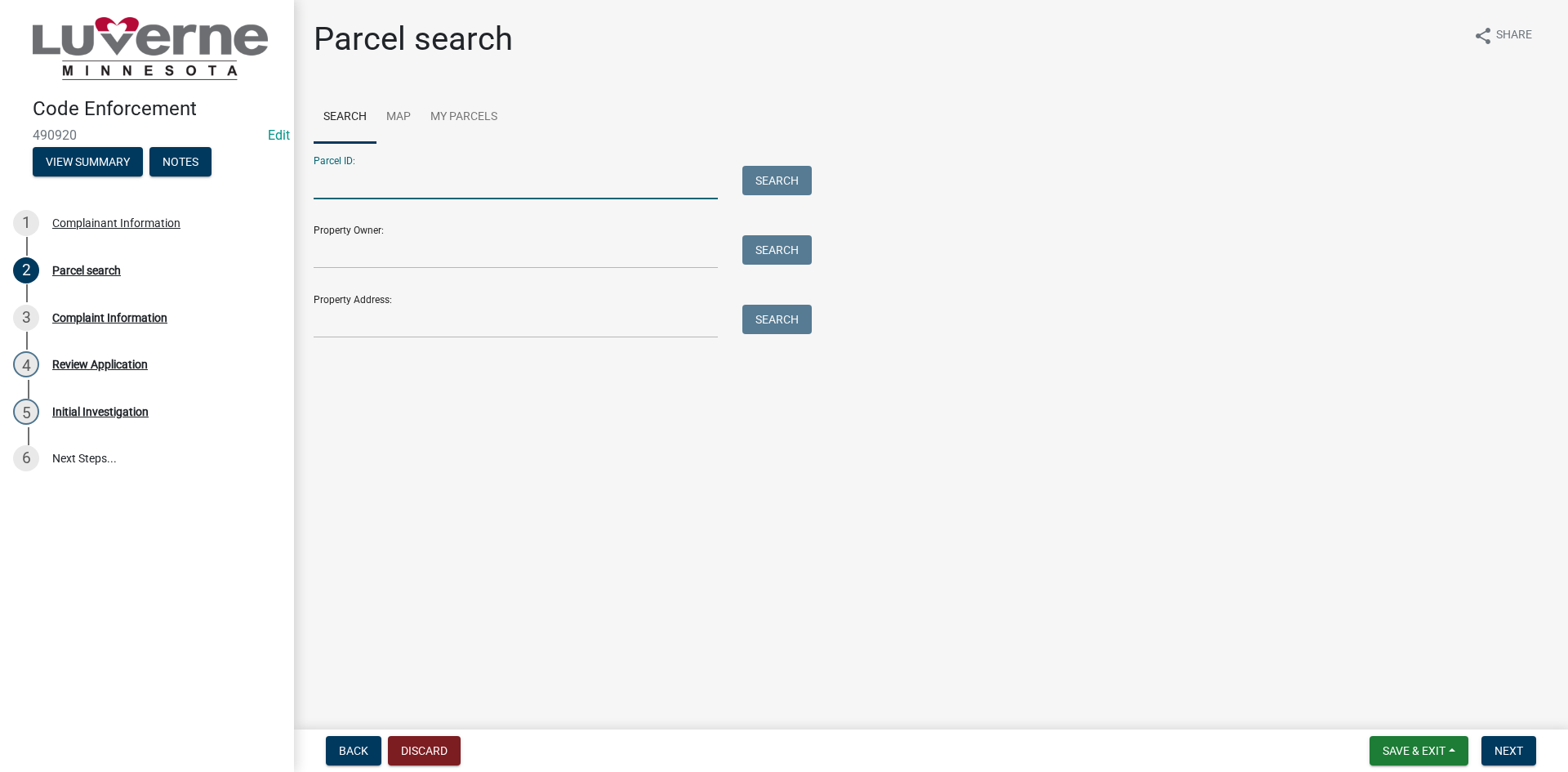
click at [414, 186] on input "Parcel ID:" at bounding box center [516, 182] width 404 height 33
type input "20-1765-000"
click at [784, 178] on button "Search" at bounding box center [776, 180] width 70 height 29
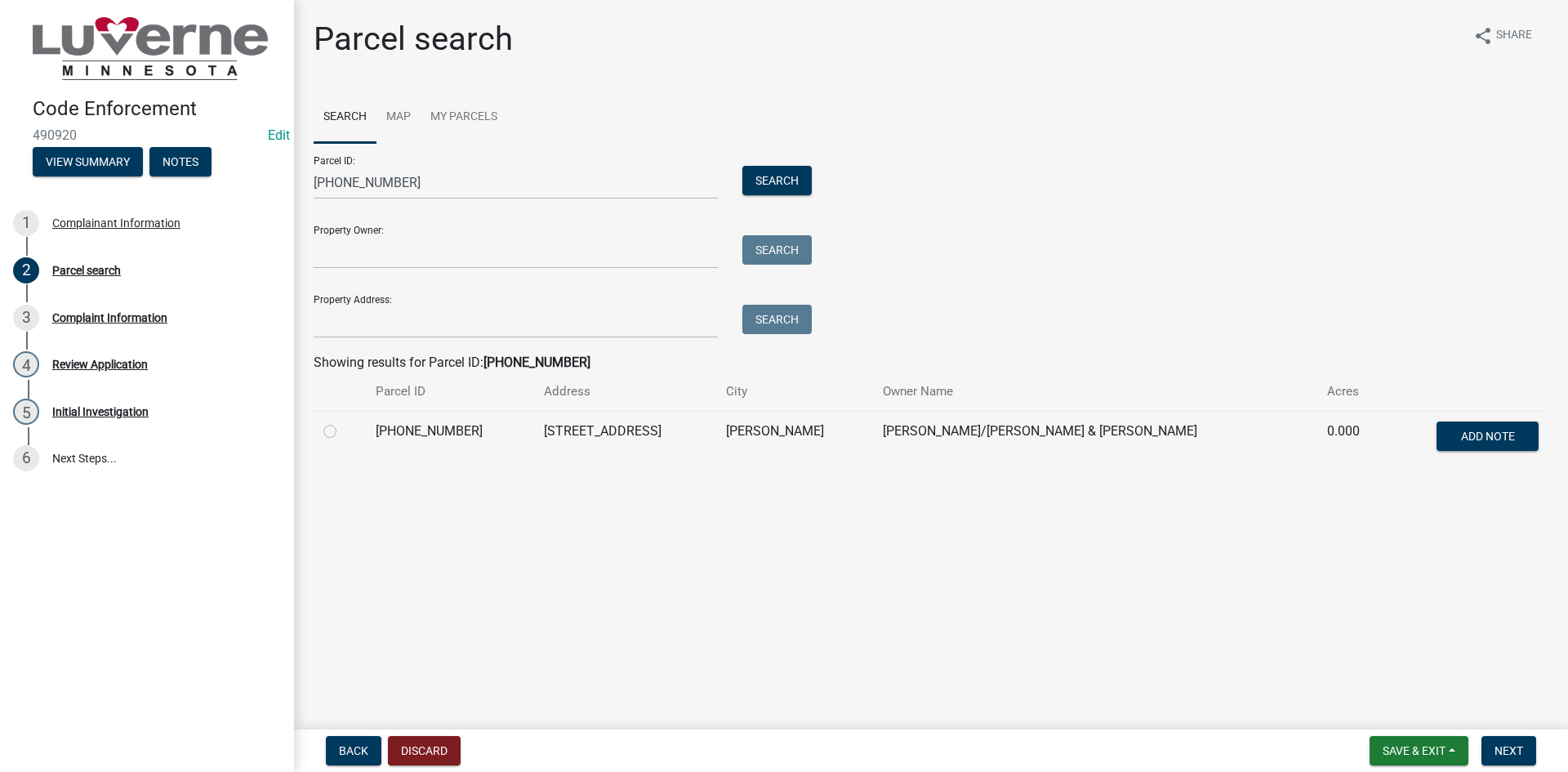
click at [343, 422] on label at bounding box center [343, 422] width 0 height 0
click at [343, 430] on input "radio" at bounding box center [348, 427] width 11 height 11
radio input "true"
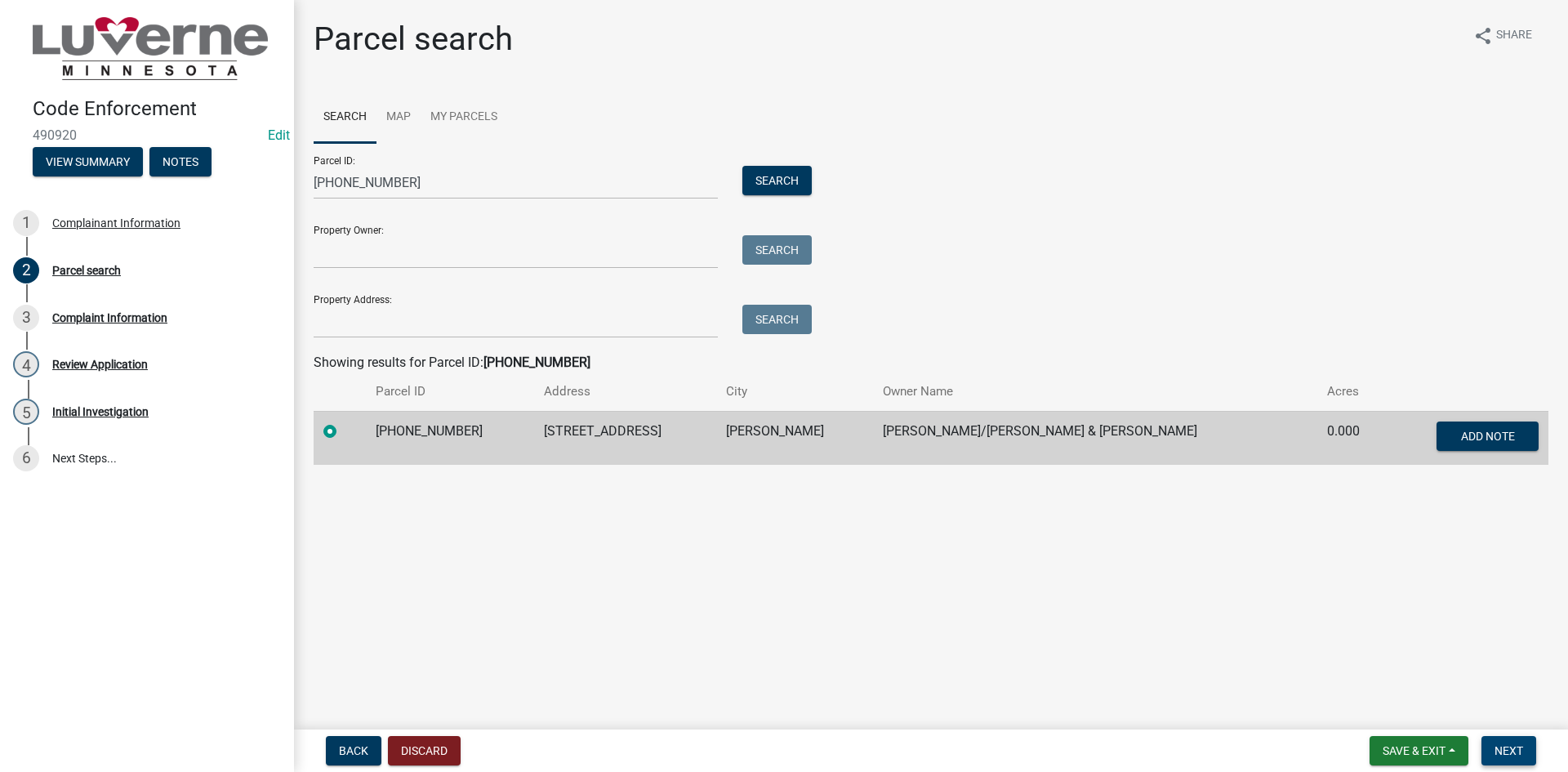
click at [1490, 748] on button "Next" at bounding box center [1508, 750] width 54 height 29
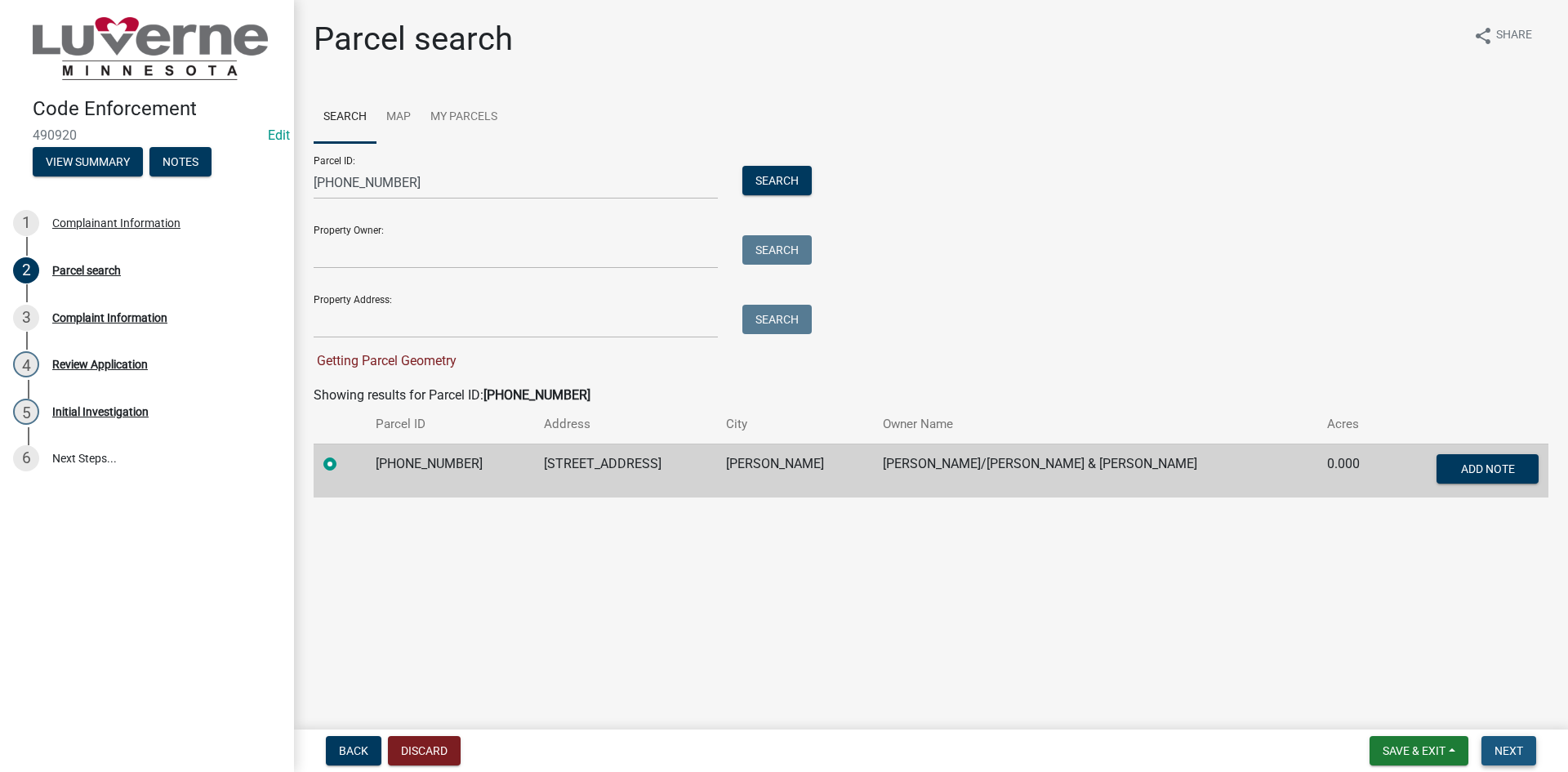
click at [1511, 742] on button "Next" at bounding box center [1508, 750] width 54 height 29
click at [1497, 749] on span "Next" at bounding box center [1509, 750] width 29 height 13
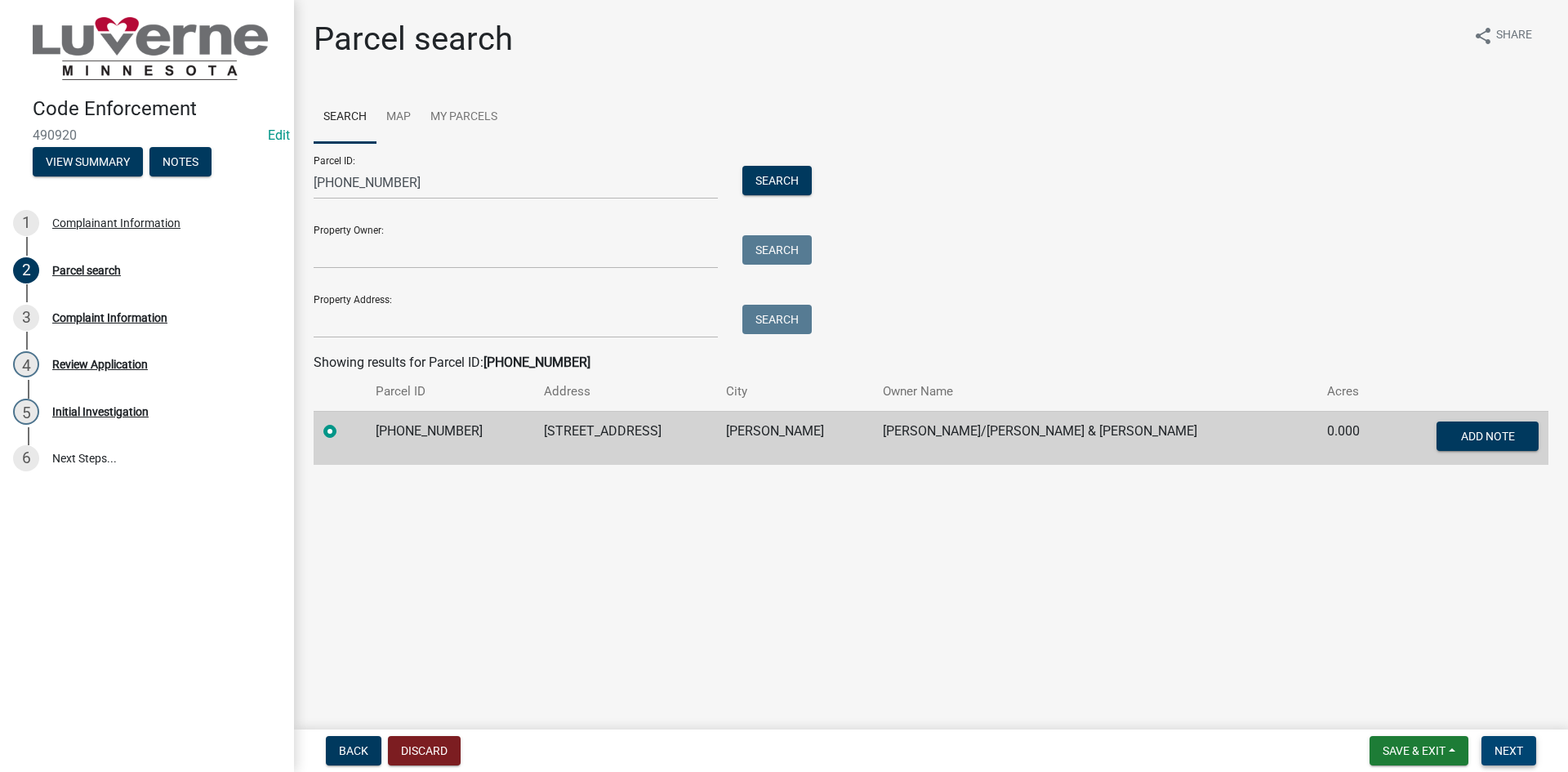
click at [1487, 749] on button "Next" at bounding box center [1508, 750] width 54 height 29
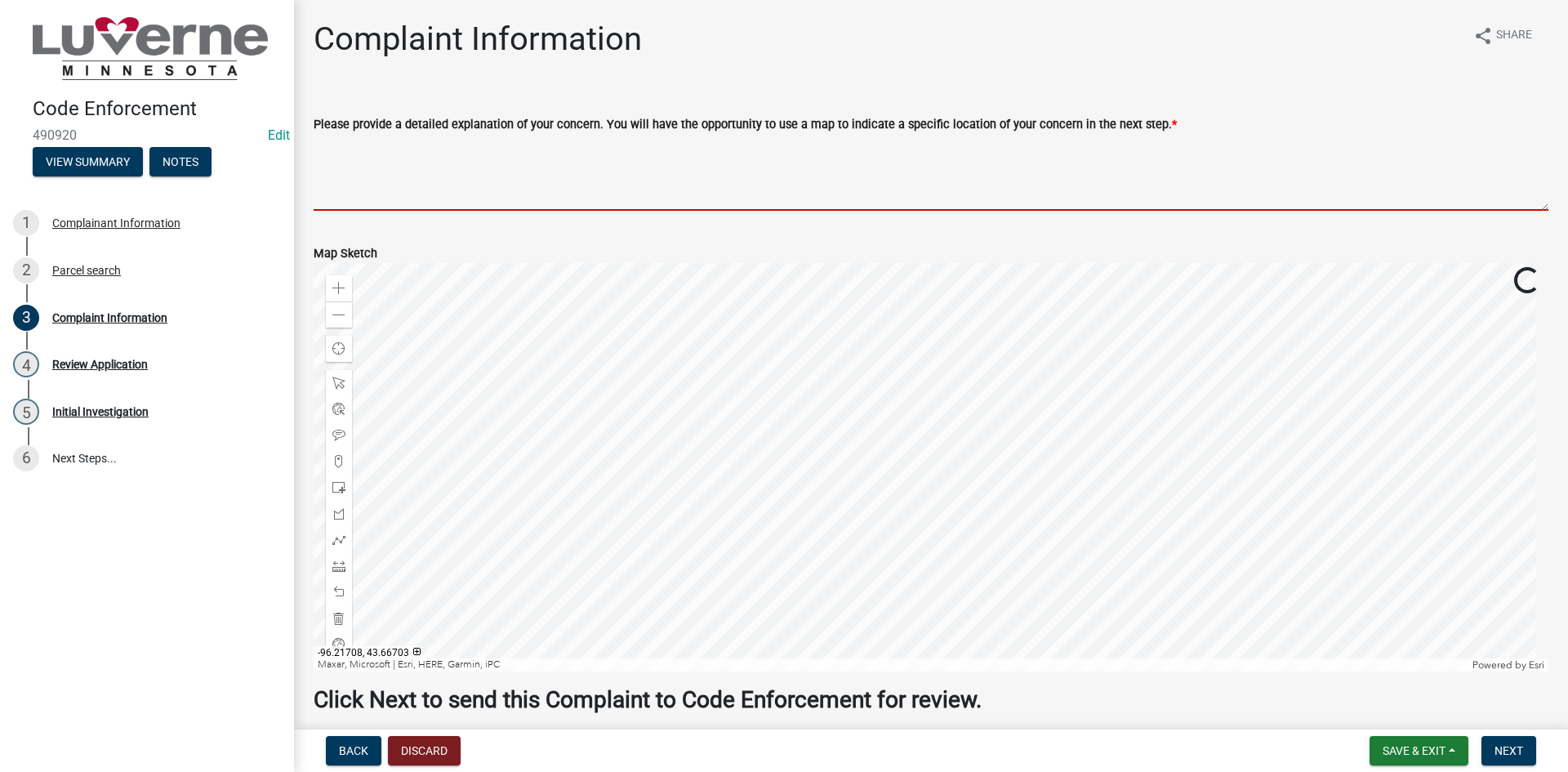
click at [894, 151] on textarea "Please provide a detailed explanation of your concern. You will have the opport…" at bounding box center [931, 172] width 1235 height 77
click at [591, 156] on textarea "Please provide a detailed explanation of your concern. You will have the opport…" at bounding box center [931, 172] width 1235 height 77
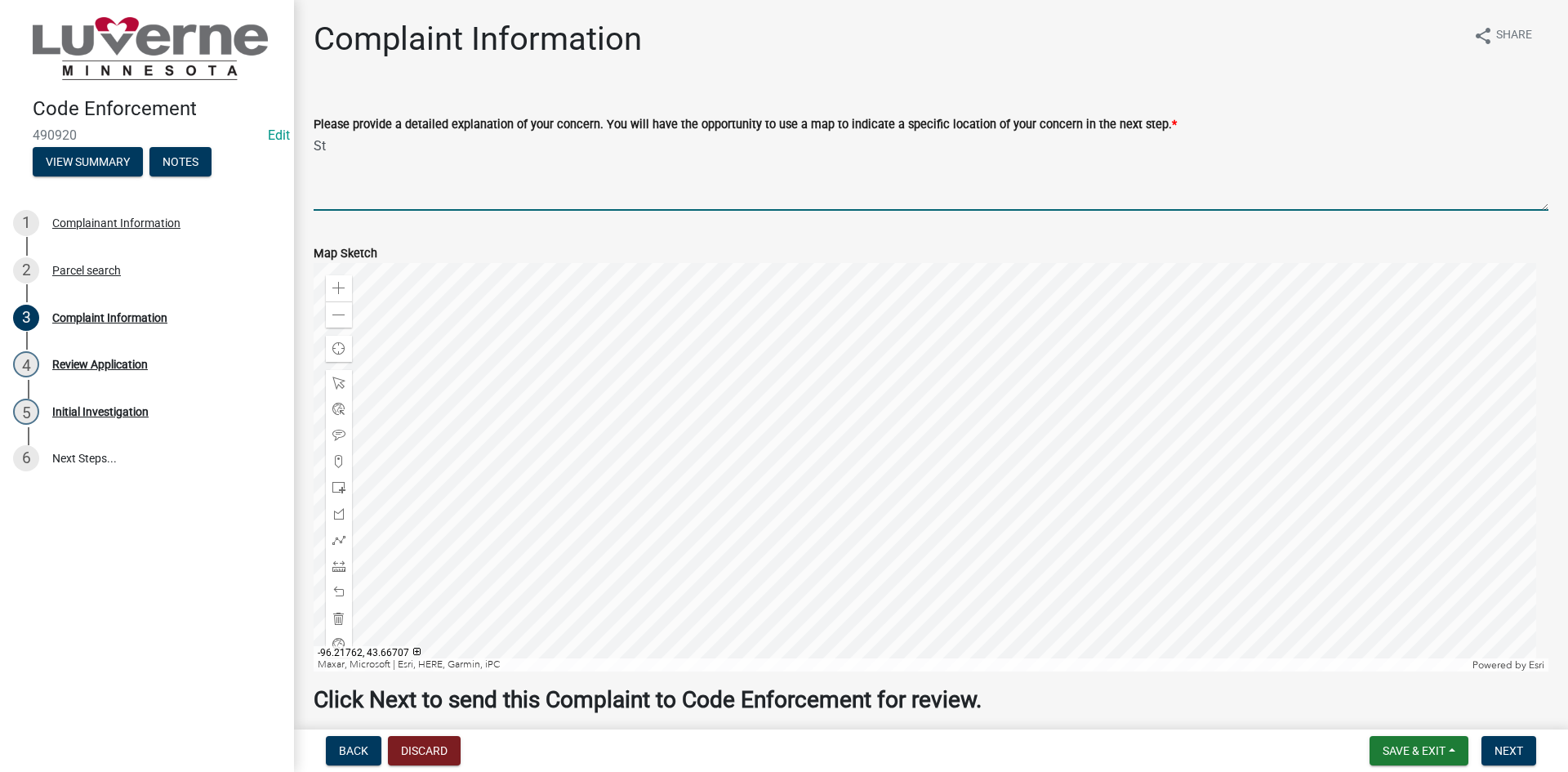
type textarea "S"
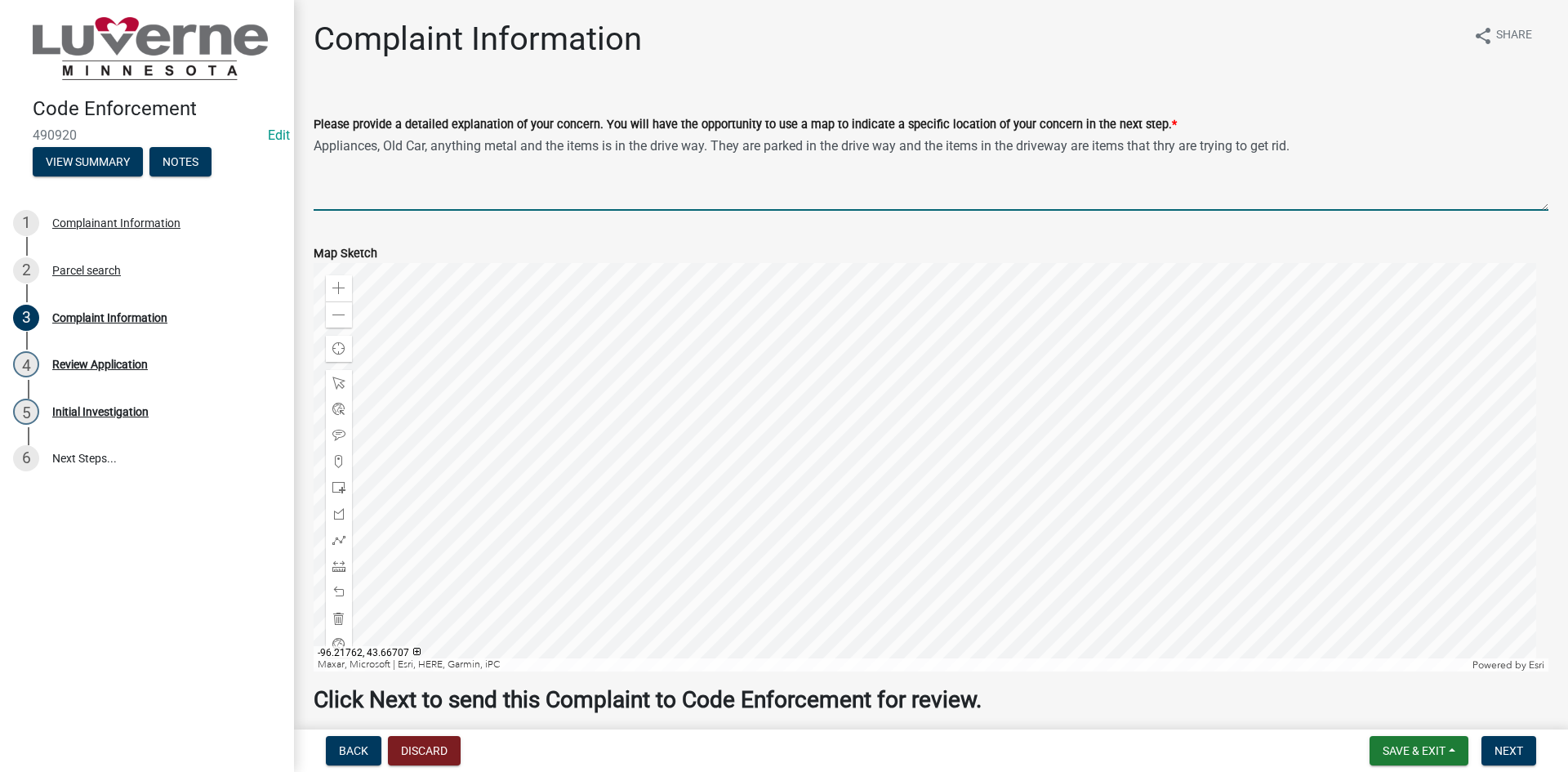
click at [1168, 141] on textarea "Appliances, Old Car, anything metal and the items is in the drive way. They are…" at bounding box center [931, 172] width 1235 height 77
click at [515, 142] on textarea "Appliances, Old Car, anything metal and the items is in the drive way. They are…" at bounding box center [931, 172] width 1235 height 77
click at [518, 142] on textarea "Appliances, Old Car, anything metal and the items is in the drive way. They are…" at bounding box center [931, 172] width 1235 height 77
click at [1204, 143] on textarea "Appliances, Old Car, anything metal, wood and the items is in the drive way. Th…" at bounding box center [931, 172] width 1235 height 77
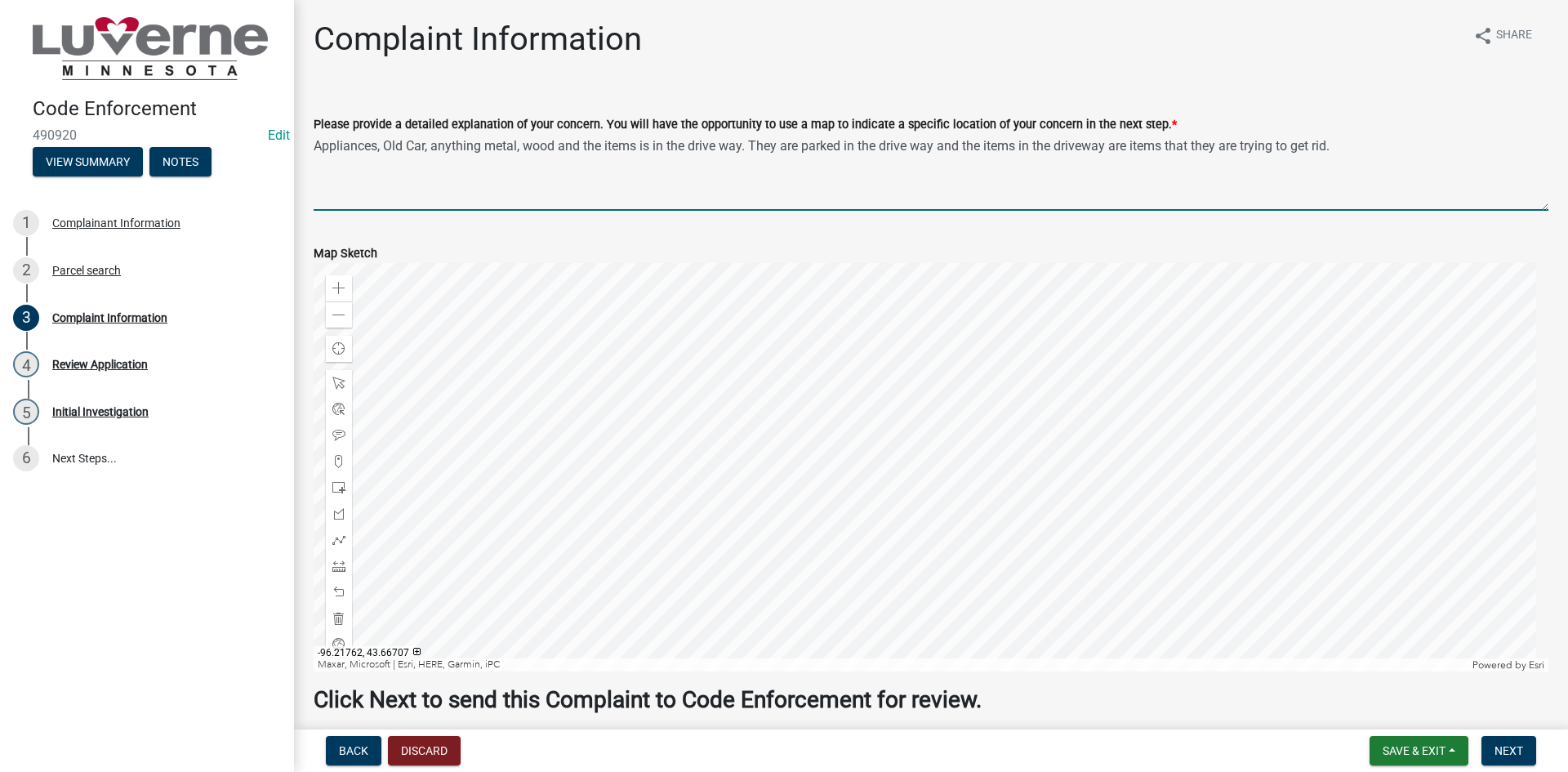
click at [1342, 145] on textarea "Appliances, Old Car, anything metal, wood and the items is in the drive way. Th…" at bounding box center [931, 172] width 1235 height 77
click at [1461, 146] on textarea "Appliances, Old Car, anything metal, wood and the items is in the drive way. Th…" at bounding box center [931, 172] width 1235 height 77
drag, startPoint x: 1535, startPoint y: 147, endPoint x: 318, endPoint y: 147, distance: 1217.0
click at [318, 147] on textarea "Appliances, Old Car, anything metal, wood and the items is in the drive way. Th…" at bounding box center [931, 172] width 1235 height 77
drag, startPoint x: 354, startPoint y: 160, endPoint x: 318, endPoint y: 146, distance: 38.6
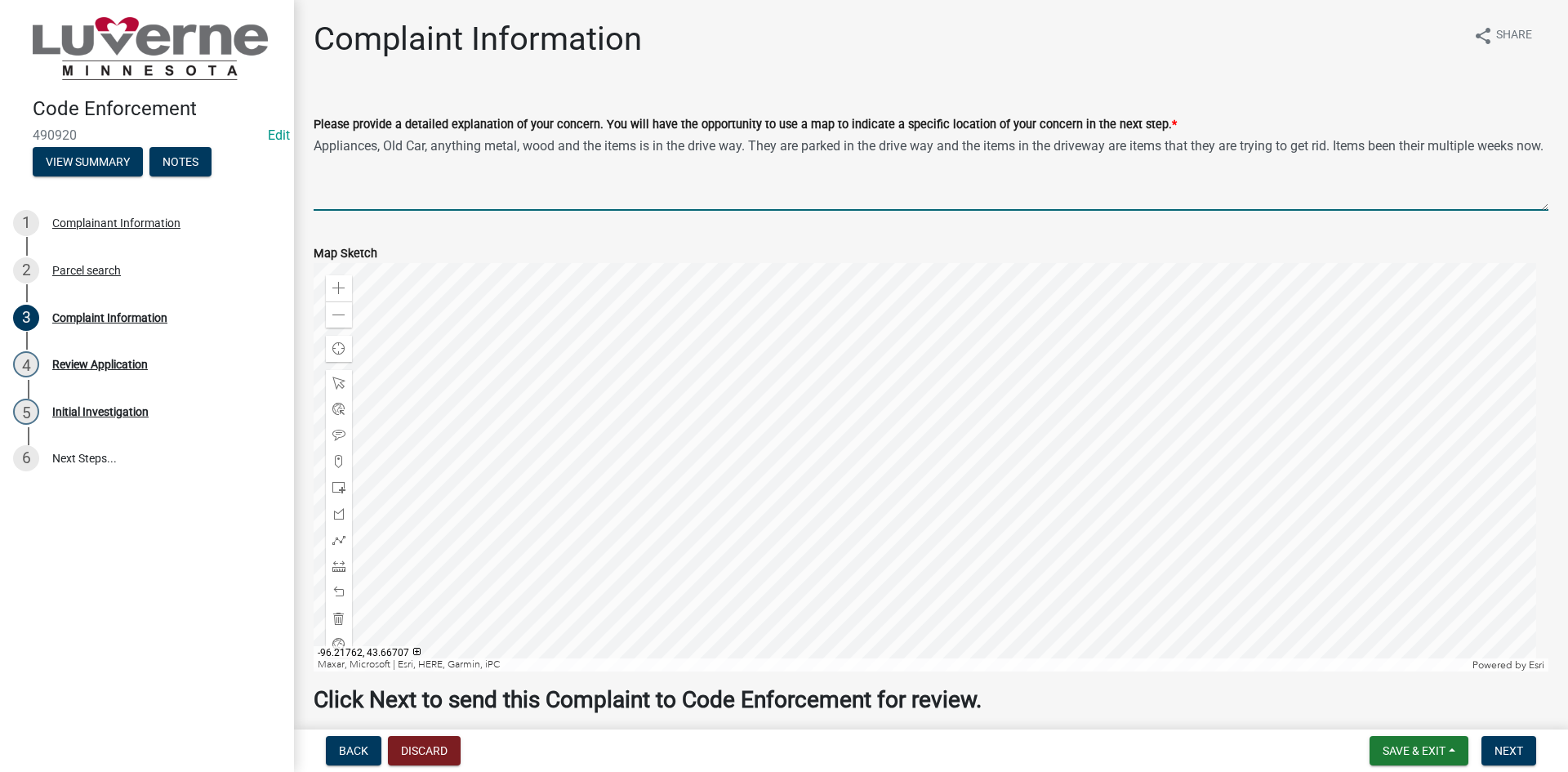
click at [318, 146] on textarea "Appliances, Old Car, anything metal, wood and the items is in the drive way. Th…" at bounding box center [931, 172] width 1235 height 77
drag, startPoint x: 456, startPoint y: 176, endPoint x: 312, endPoint y: 125, distance: 152.8
click at [312, 125] on div "Please provide a detailed explanation of your concern. You will have the opport…" at bounding box center [931, 151] width 1259 height 119
paste textarea "There are various items in the driveway, including old appliances, a car, metal…"
type textarea "There are various items in the driveway, including old appliances, a car, metal…"
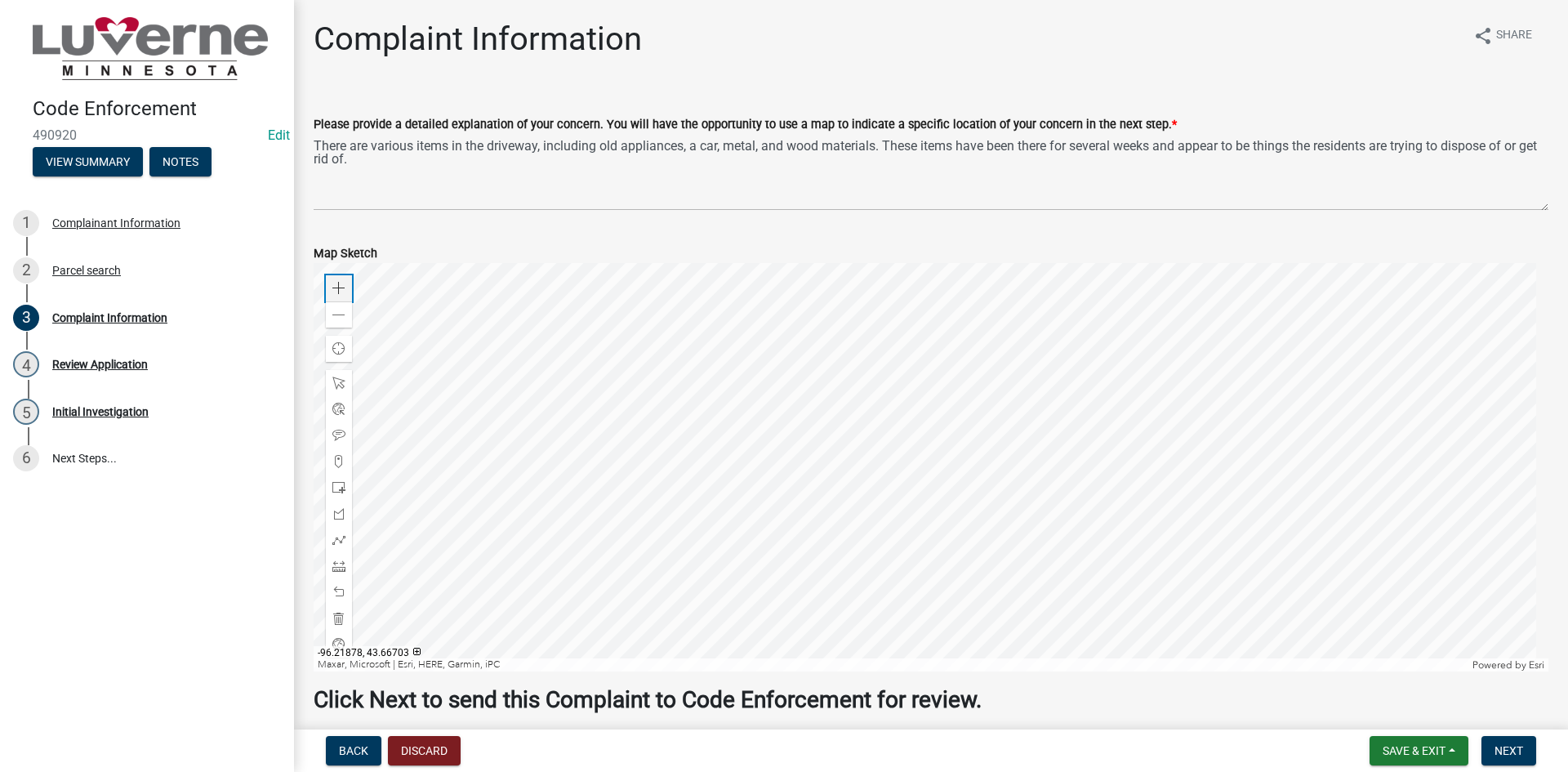
click at [340, 284] on span at bounding box center [338, 288] width 13 height 13
click at [1520, 749] on span "Next" at bounding box center [1509, 750] width 29 height 13
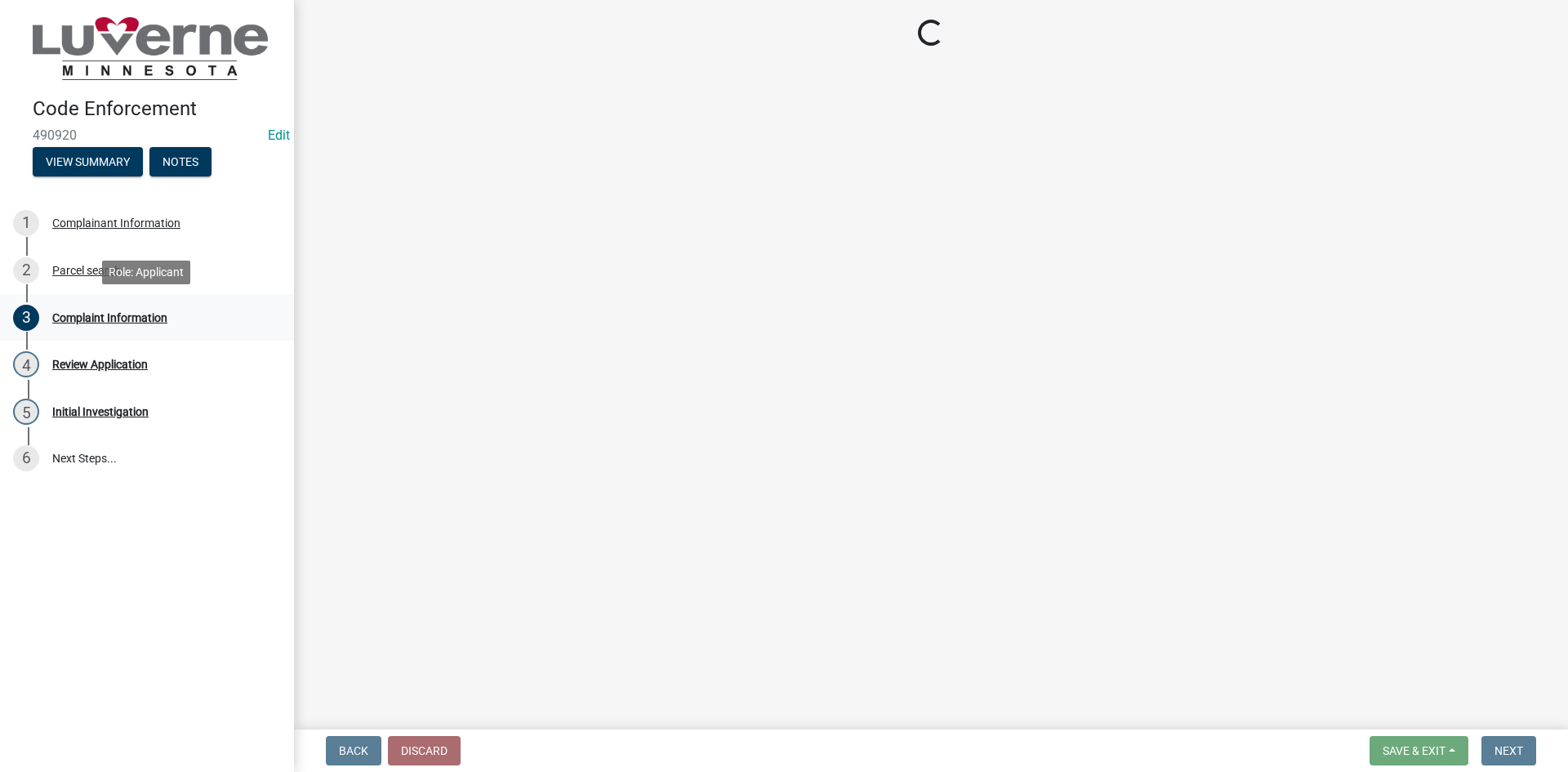
click at [99, 324] on div "3 Complaint Information" at bounding box center [140, 318] width 255 height 26
click at [102, 265] on div "Parcel search" at bounding box center [87, 270] width 69 height 12
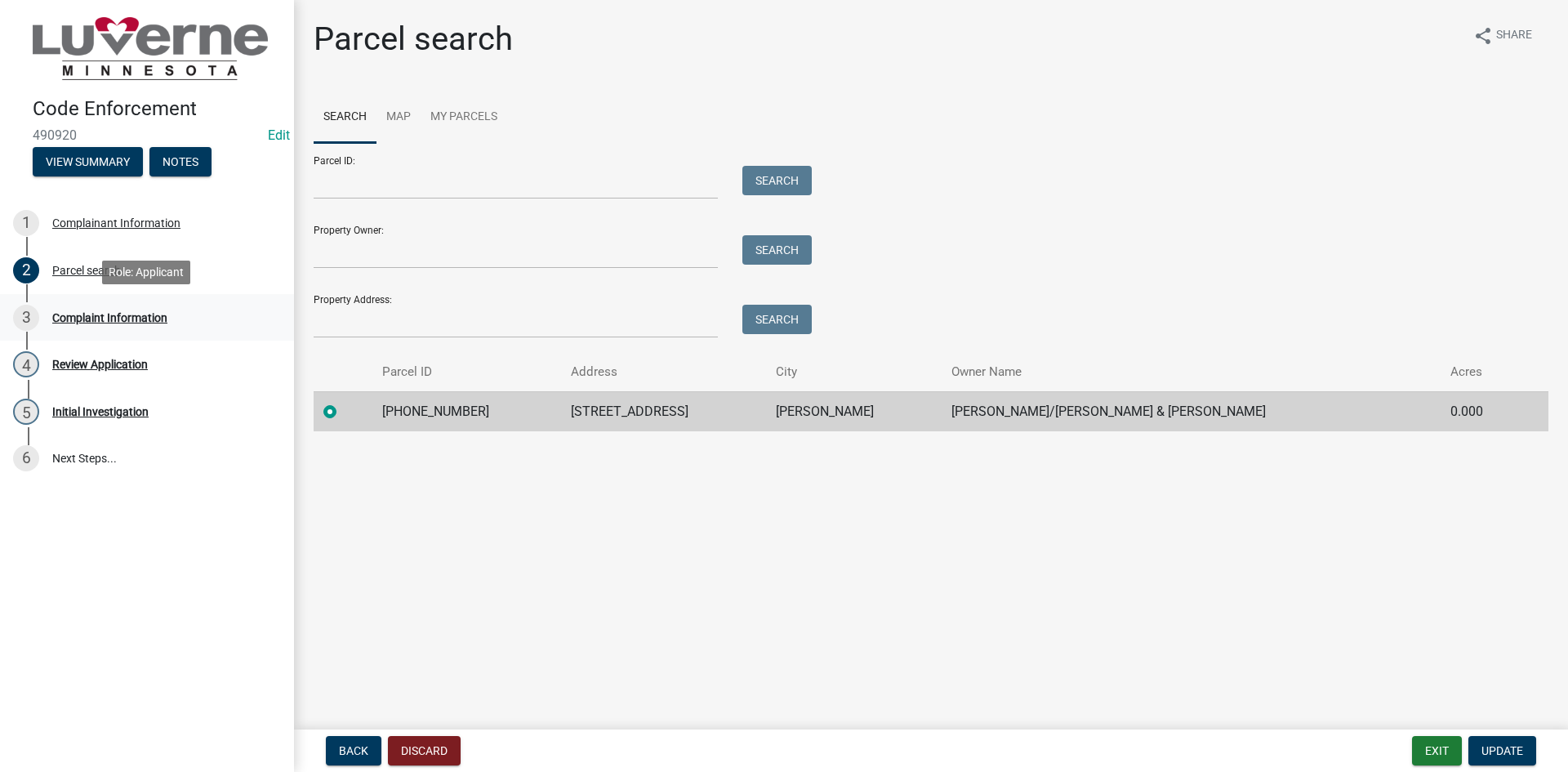
click at [114, 315] on div "Complaint Information" at bounding box center [109, 318] width 115 height 12
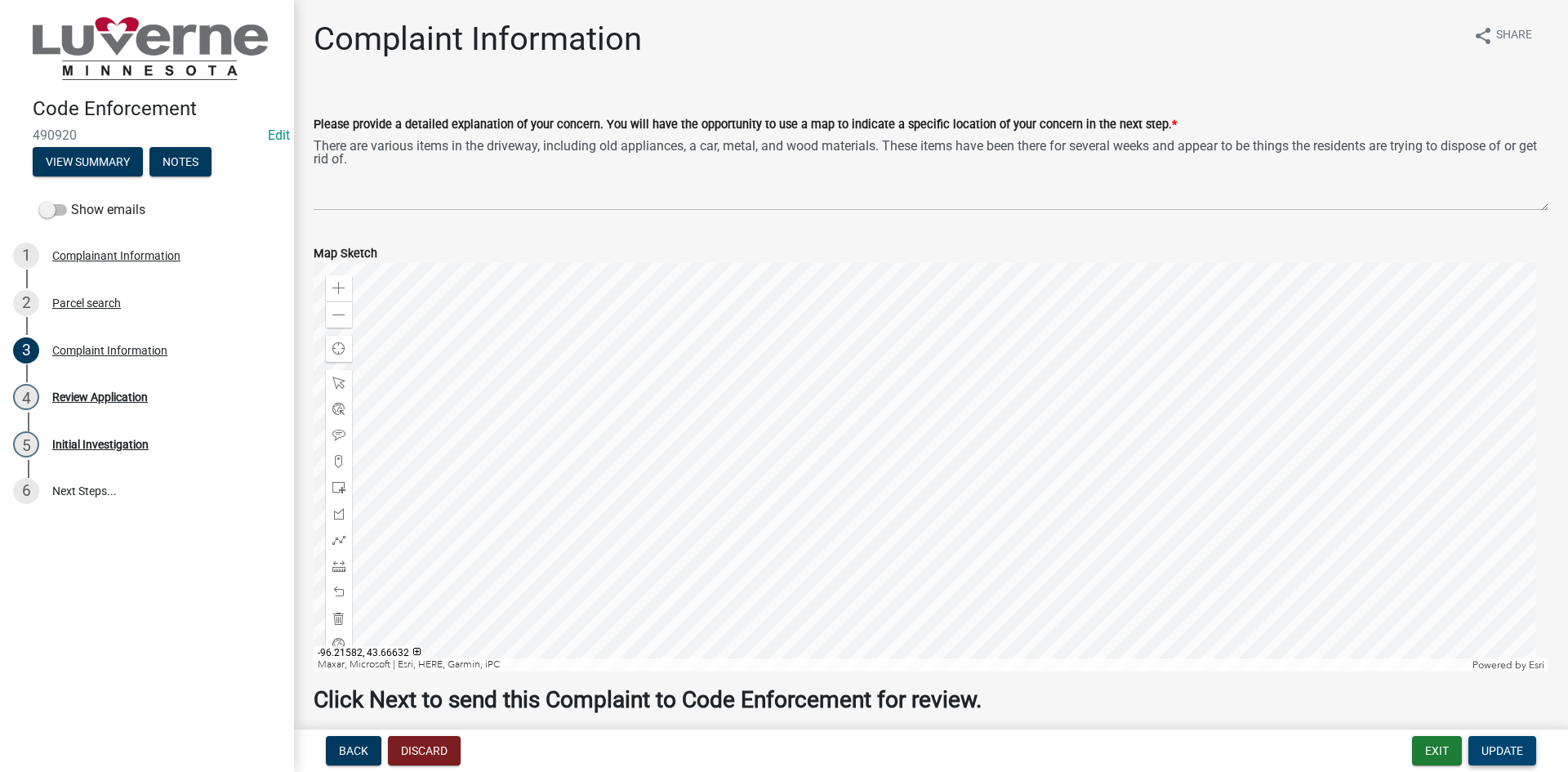
click at [1481, 744] on span "Update" at bounding box center [1502, 750] width 42 height 13
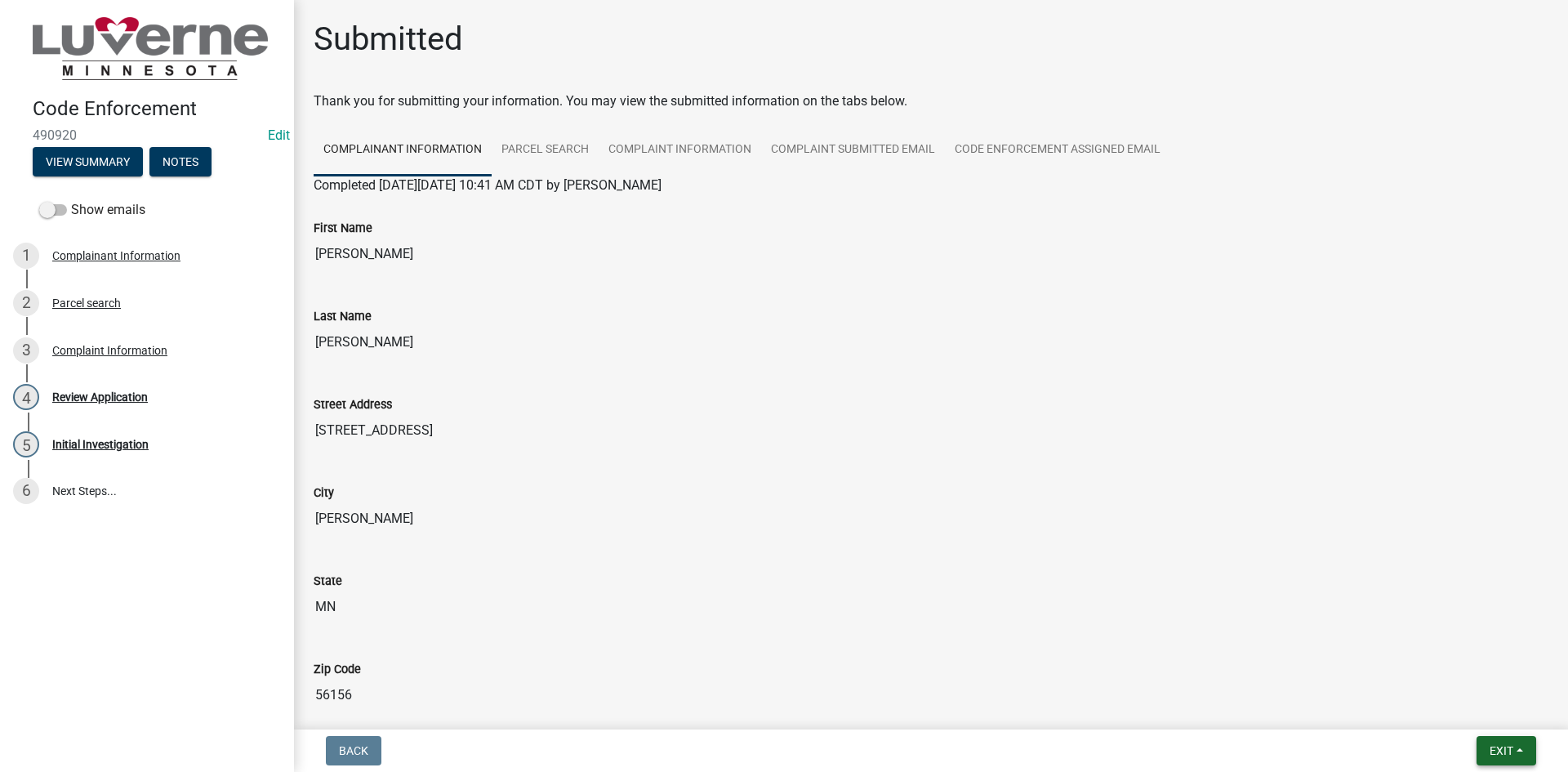
click at [1500, 748] on span "Exit" at bounding box center [1501, 750] width 24 height 13
click at [1493, 721] on button "Save & Exit" at bounding box center [1470, 708] width 130 height 39
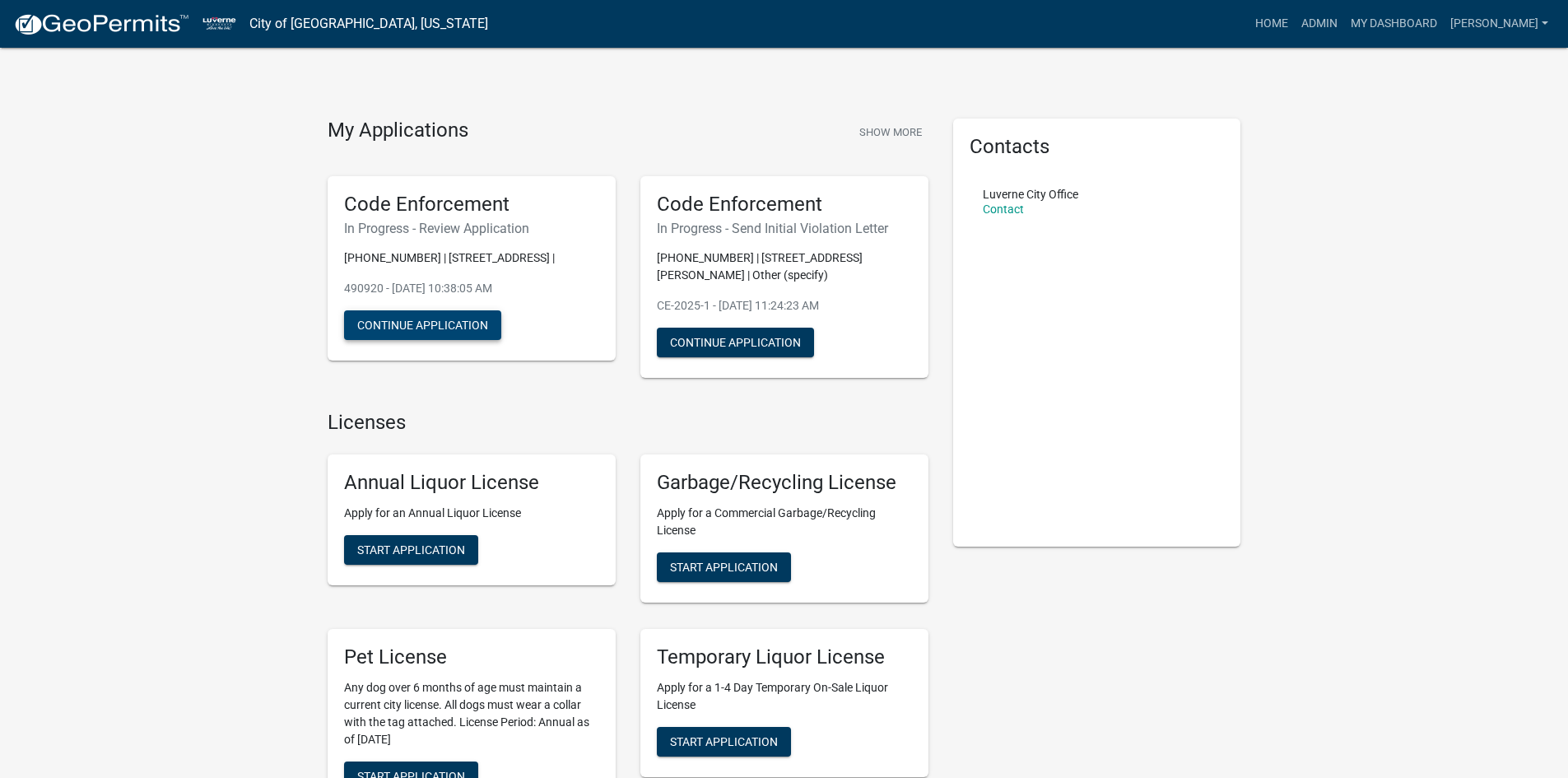
click at [430, 317] on button "Continue Application" at bounding box center [422, 325] width 157 height 29
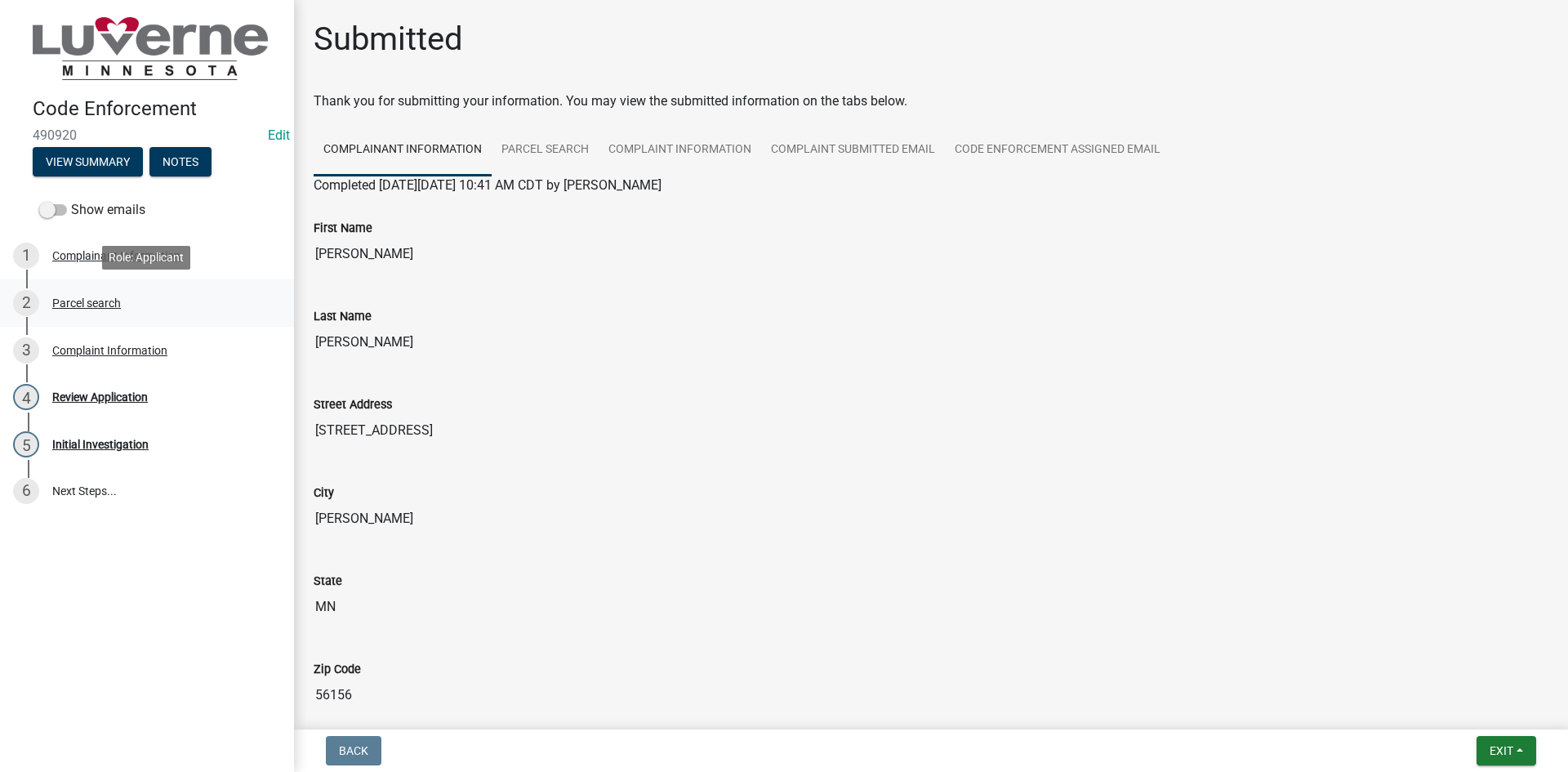
click at [118, 286] on link "2 Parcel search" at bounding box center [147, 303] width 294 height 47
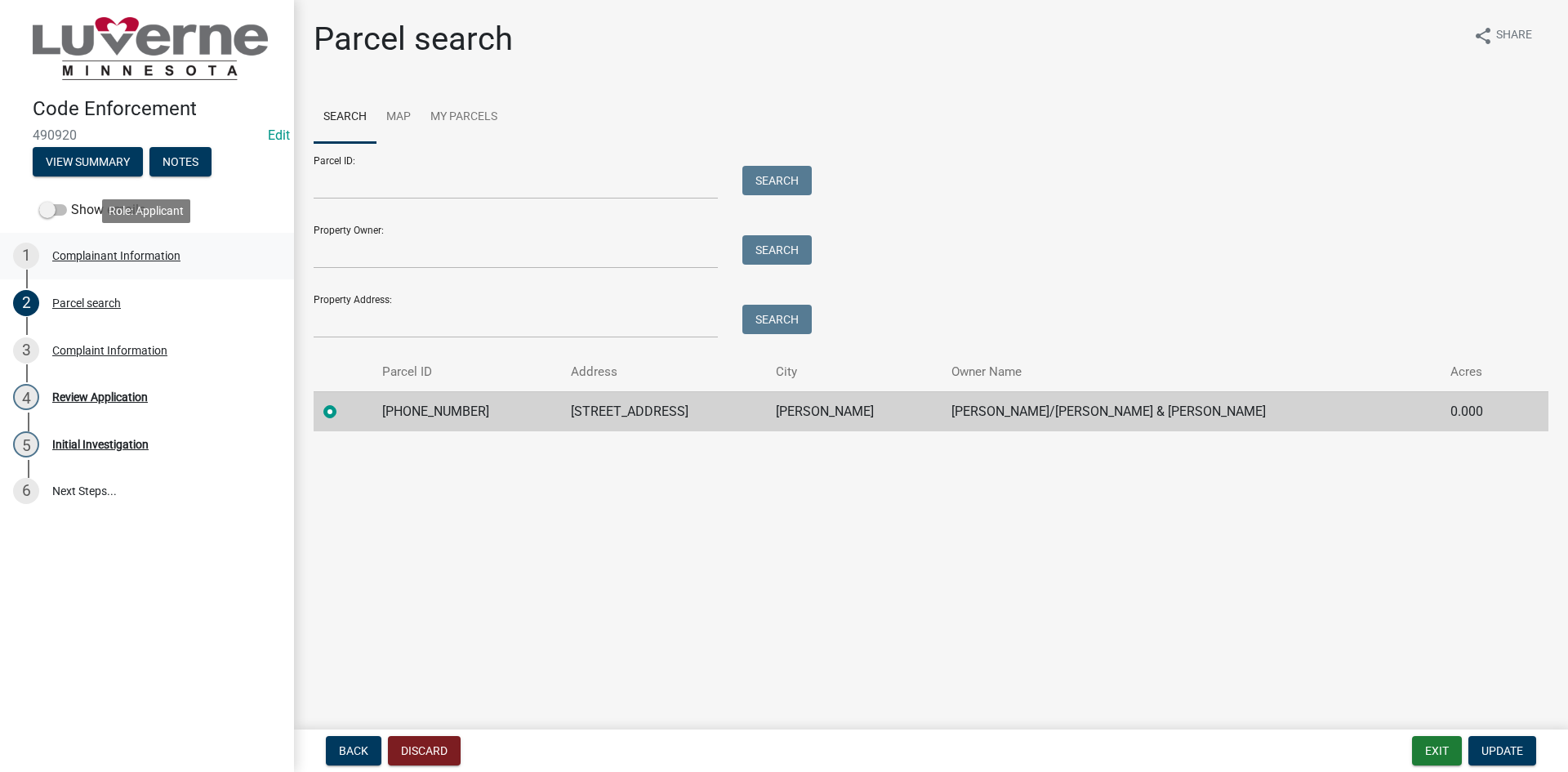
click at [148, 259] on div "Complainant Information" at bounding box center [117, 255] width 128 height 12
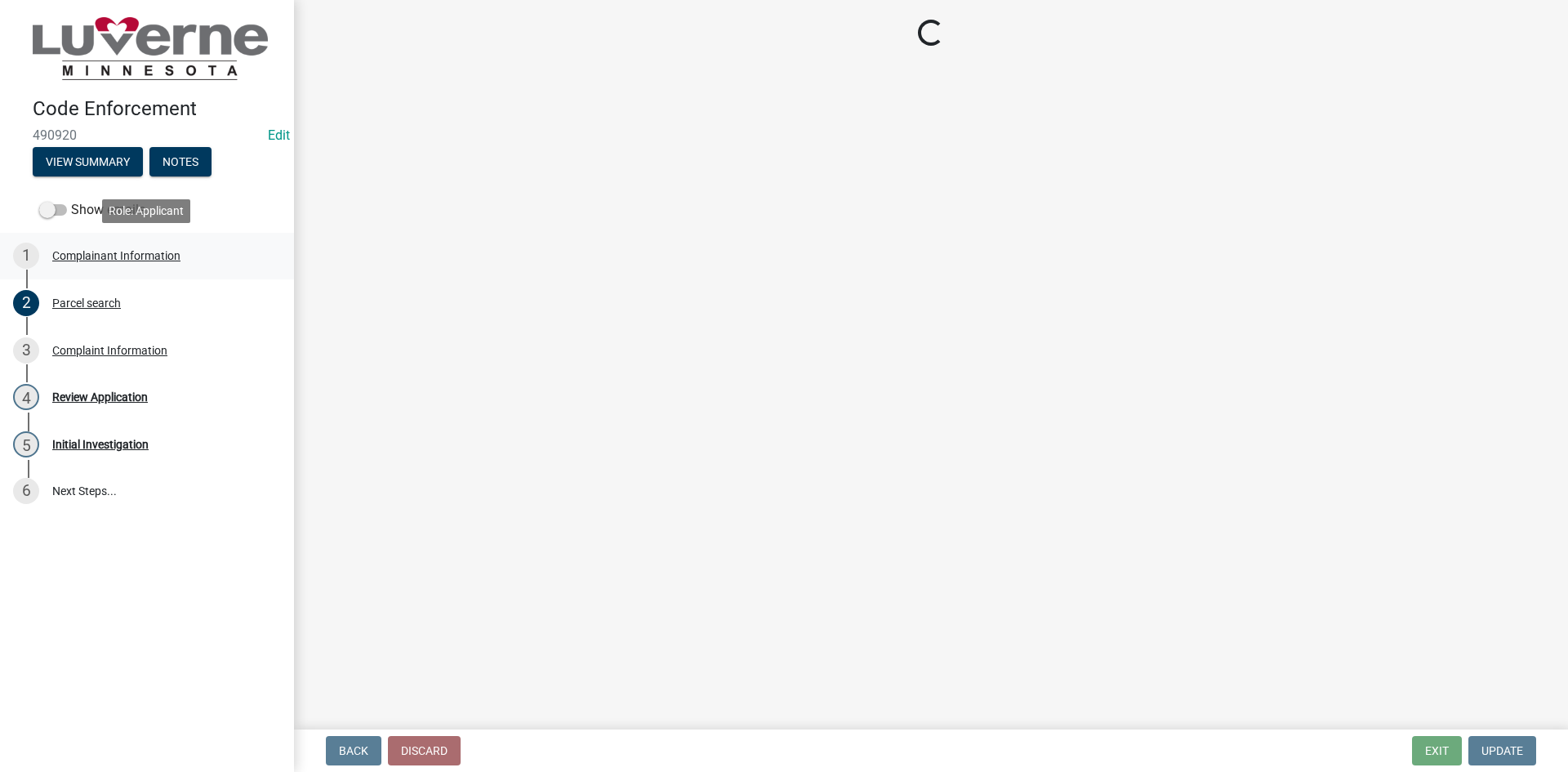
select select "8c50745b-f129-4347-8fd3-6ec1b83df8fc"
